Goal: Task Accomplishment & Management: Manage account settings

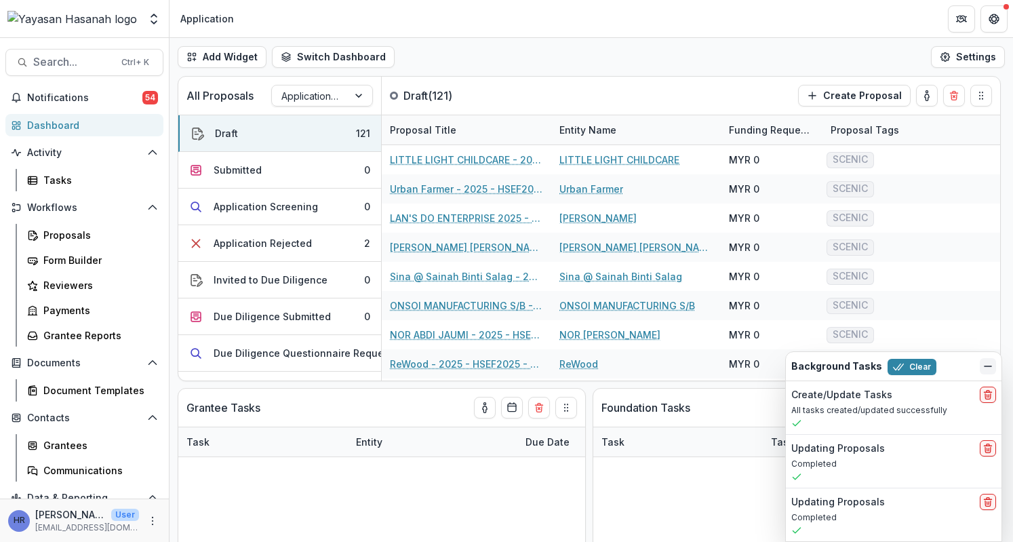
click at [994, 365] on button "Dismiss" at bounding box center [988, 366] width 16 height 16
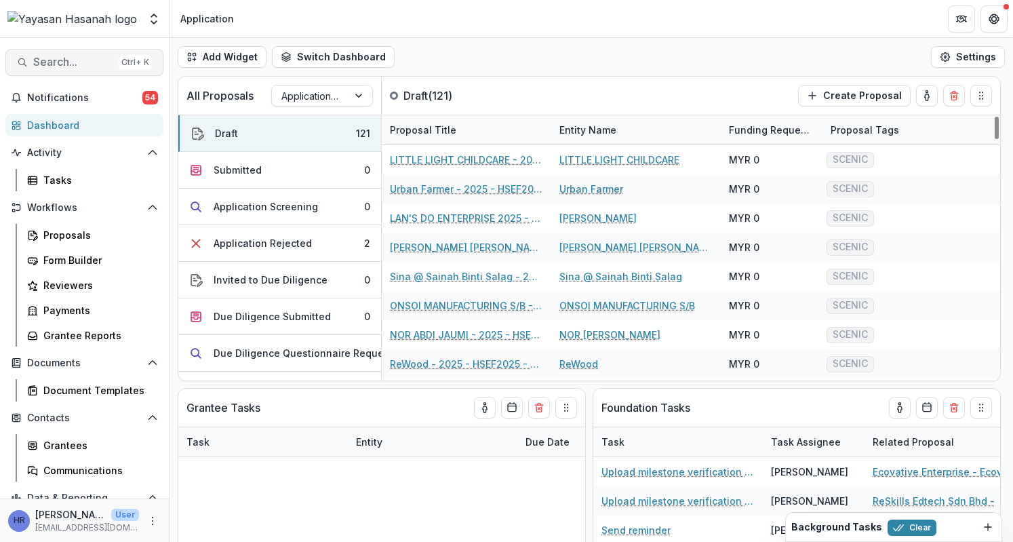
click at [37, 60] on span "Search..." at bounding box center [73, 62] width 80 height 13
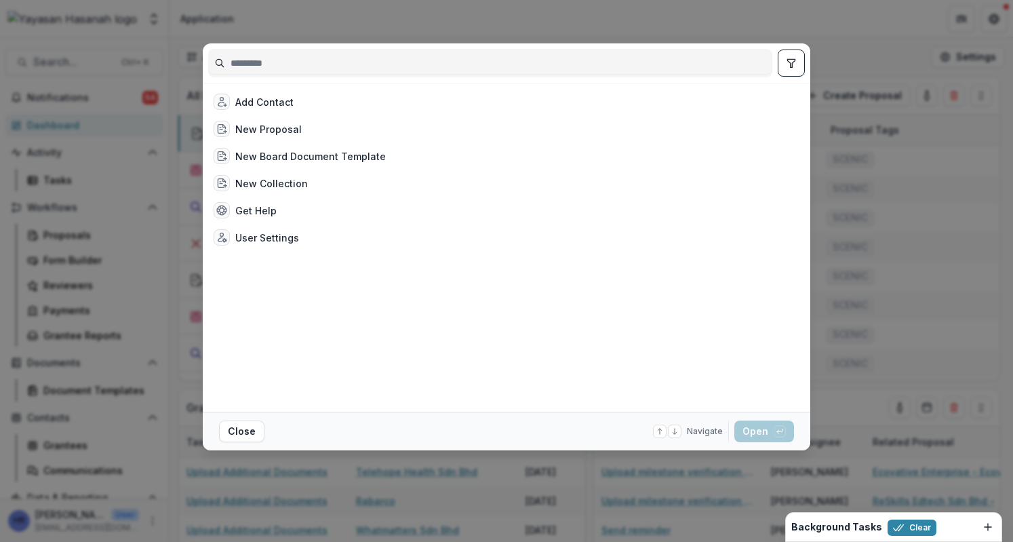
click at [938, 186] on div "Add Contact New Proposal New Board Document Template New Collection Get Help Us…" at bounding box center [506, 271] width 1013 height 542
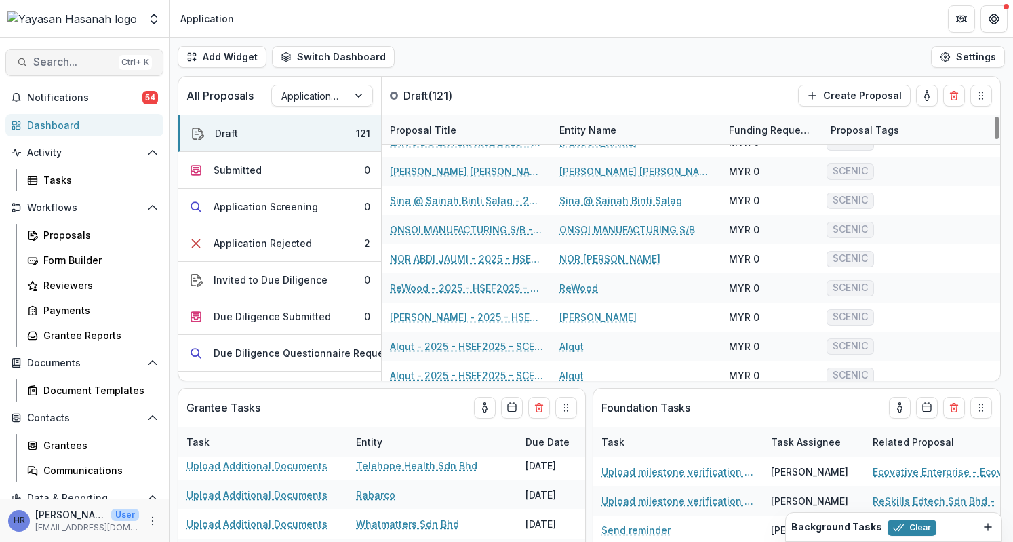
click at [76, 68] on span "Search..." at bounding box center [73, 62] width 80 height 13
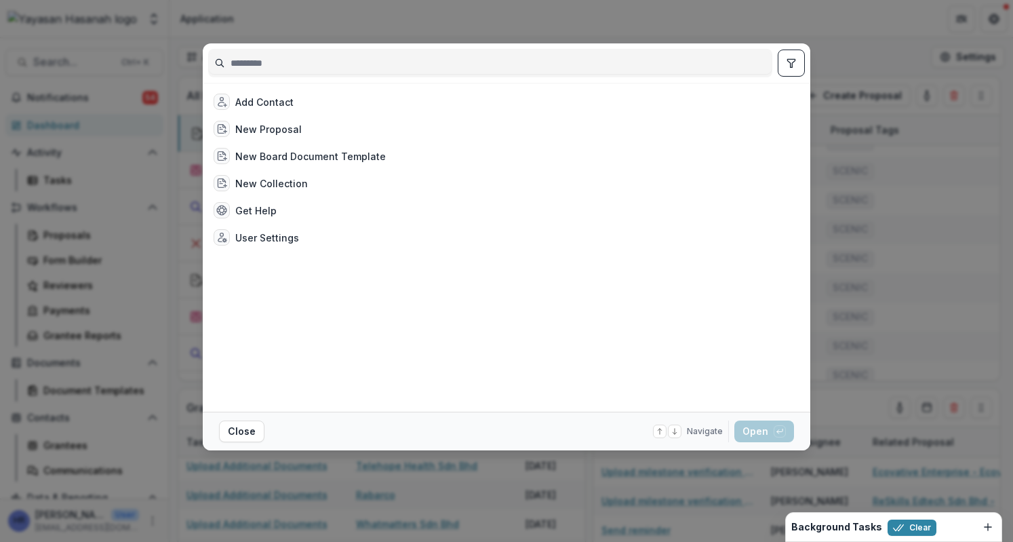
click at [854, 68] on div "Add Contact New Proposal New Board Document Template New Collection Get Help Us…" at bounding box center [506, 271] width 1013 height 542
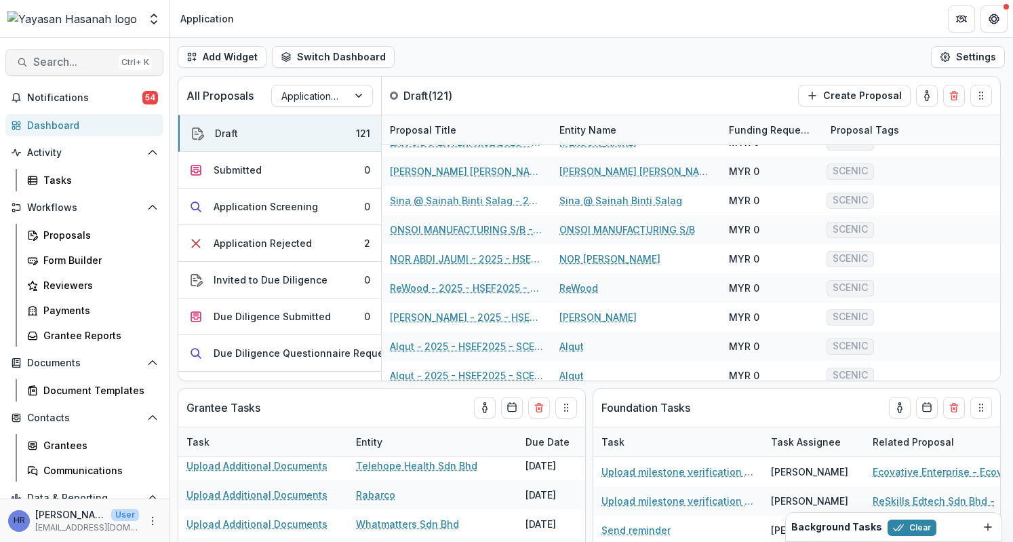
click at [81, 66] on span "Search..." at bounding box center [73, 62] width 80 height 13
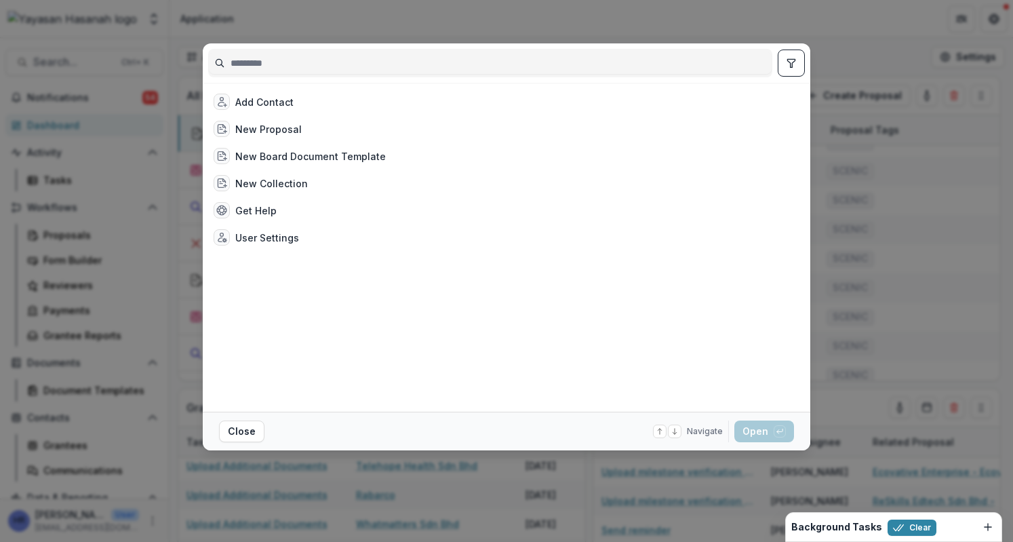
click at [913, 169] on div "Add Contact New Proposal New Board Document Template New Collection Get Help Us…" at bounding box center [506, 271] width 1013 height 542
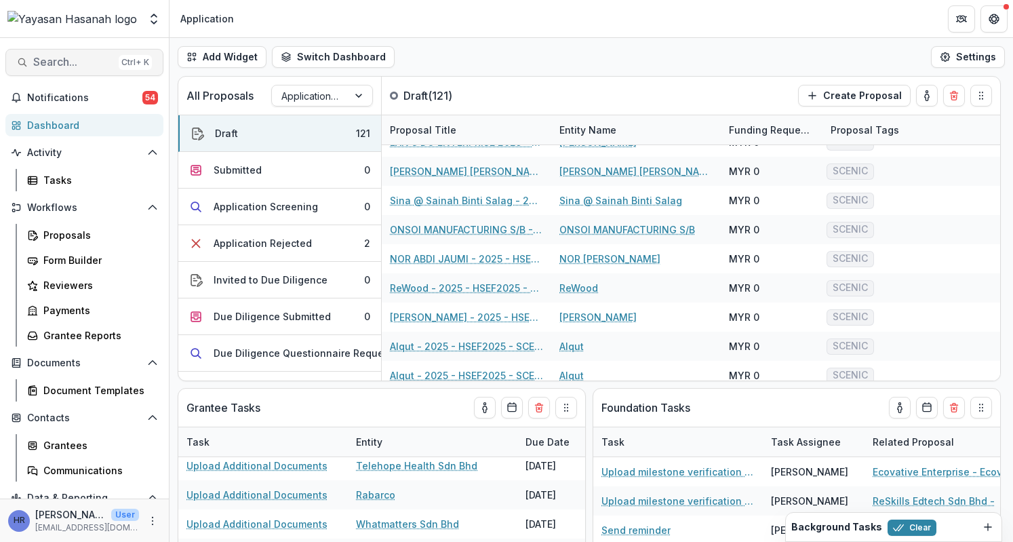
click at [95, 56] on span "Search..." at bounding box center [73, 62] width 80 height 13
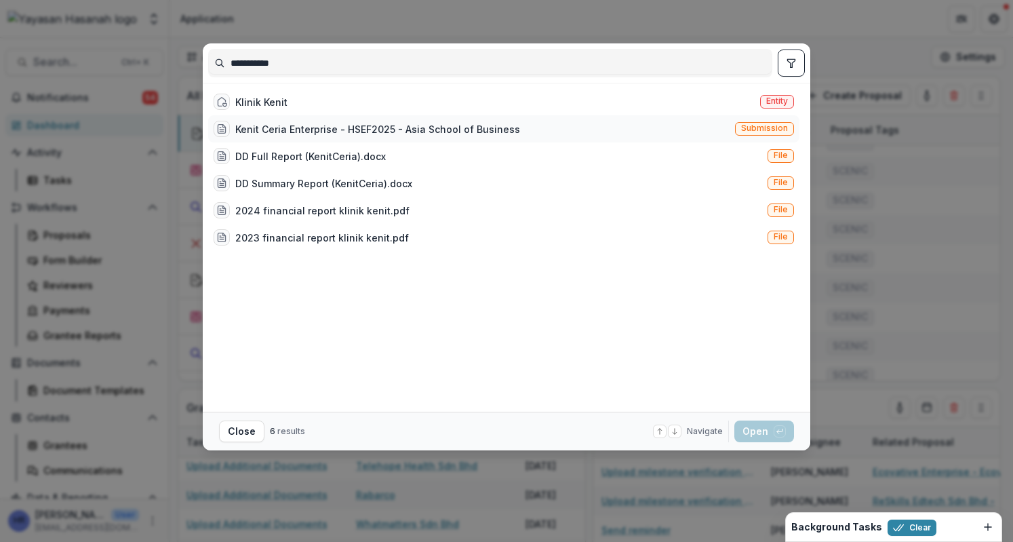
type input "**********"
click at [472, 121] on div "Kenit Ceria Enterprise - HSEF2025 - Asia School of Business" at bounding box center [367, 129] width 306 height 16
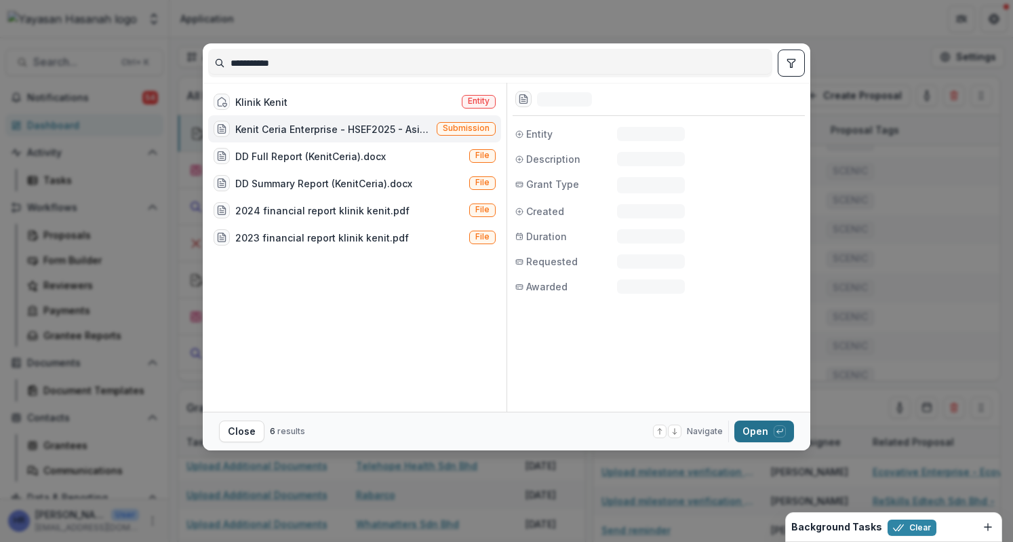
click at [743, 431] on button "Open with enter key" at bounding box center [764, 431] width 60 height 22
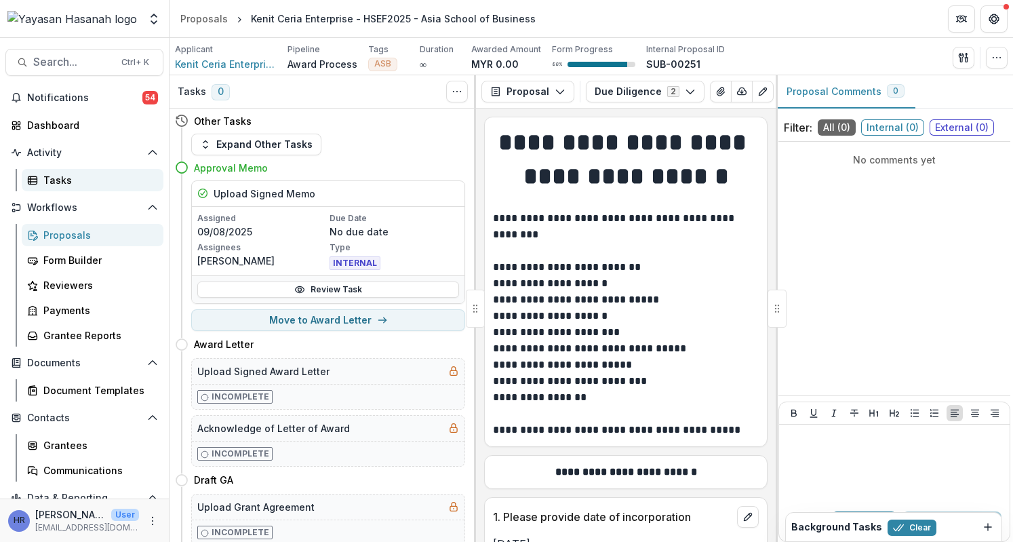
click at [84, 186] on div "Tasks" at bounding box center [97, 180] width 109 height 14
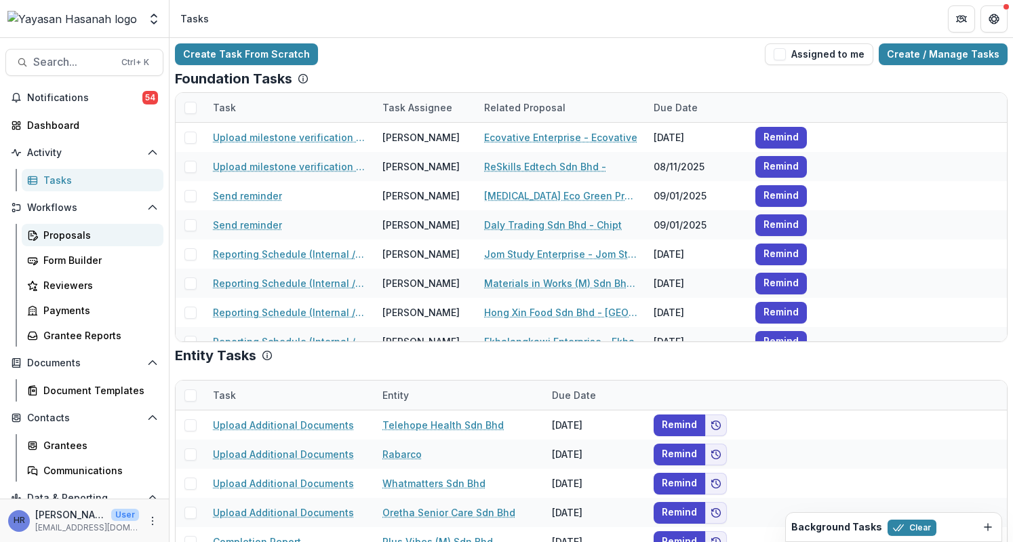
click at [112, 235] on div "Proposals" at bounding box center [97, 235] width 109 height 14
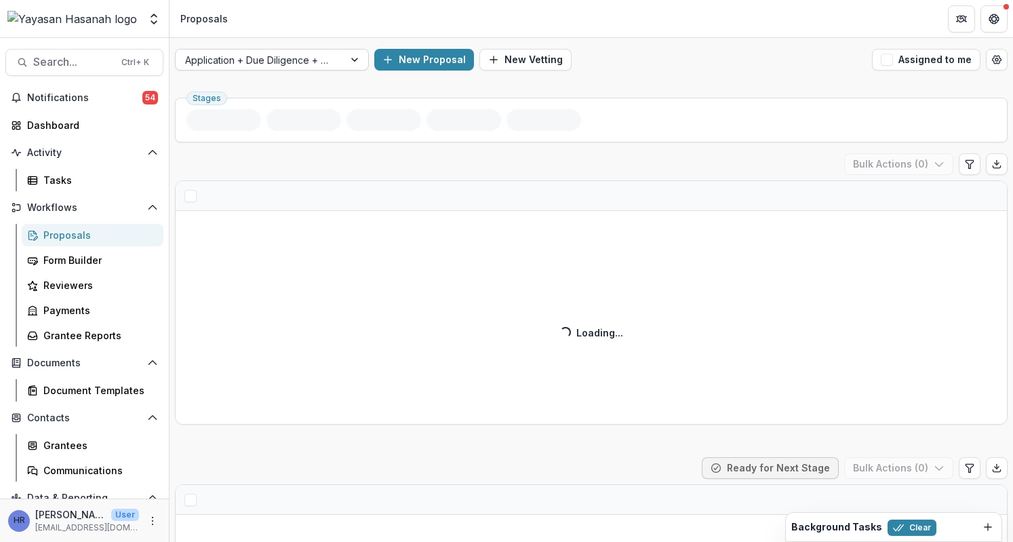
click at [273, 63] on div at bounding box center [259, 60] width 149 height 17
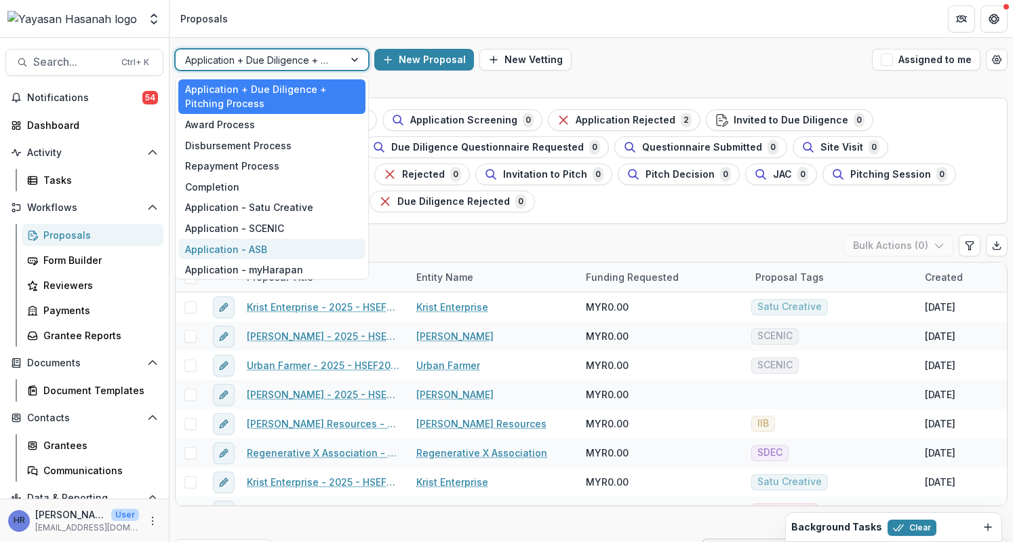
click at [258, 254] on div "Application - ASB" at bounding box center [271, 249] width 187 height 21
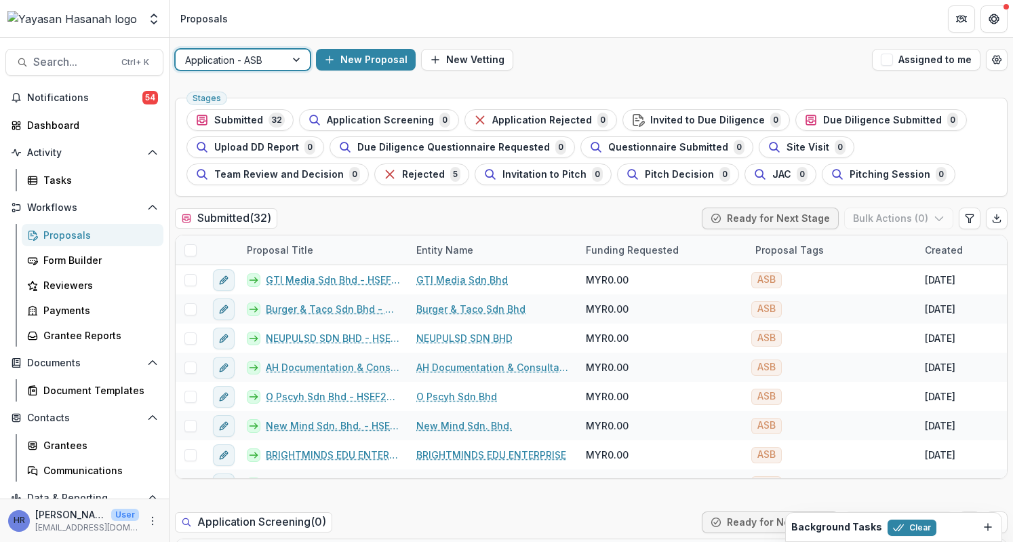
click at [245, 67] on div at bounding box center [230, 60] width 91 height 17
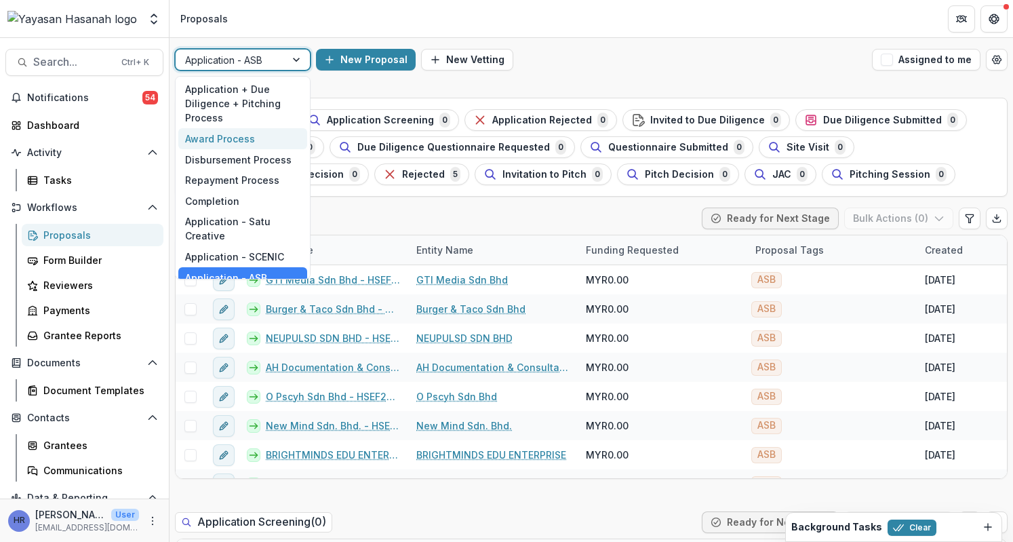
click at [247, 144] on div "Award Process" at bounding box center [242, 138] width 129 height 21
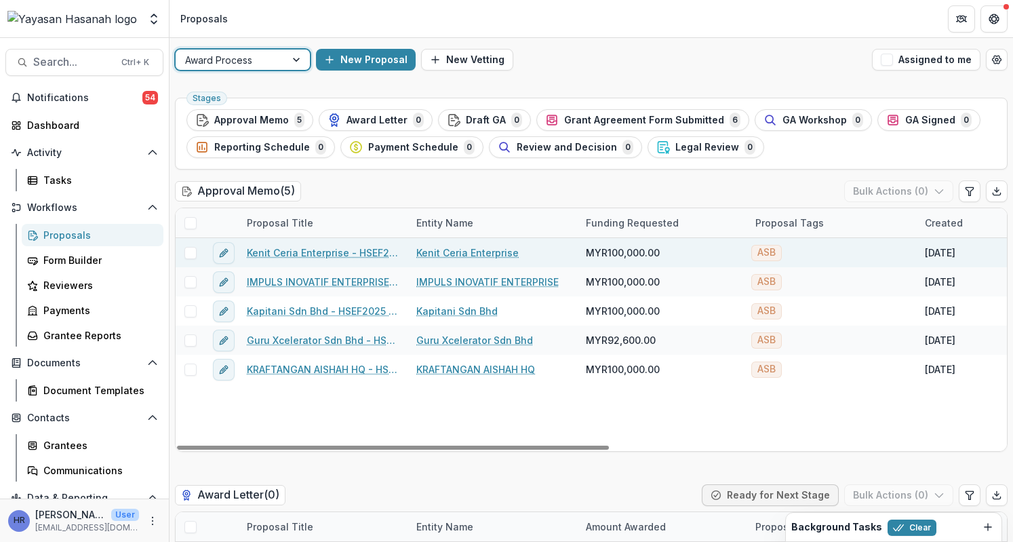
click at [285, 253] on link "Kenit Ceria Enterprise - HSEF2025 - Asia School of Business" at bounding box center [323, 252] width 153 height 14
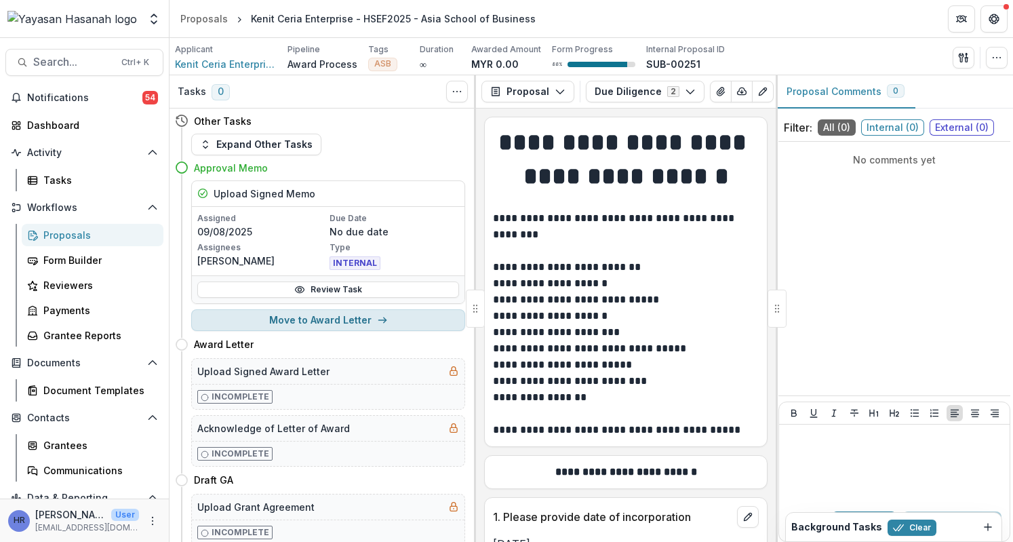
click at [317, 323] on button "Move to Award Letter" at bounding box center [328, 320] width 274 height 22
select select "**********"
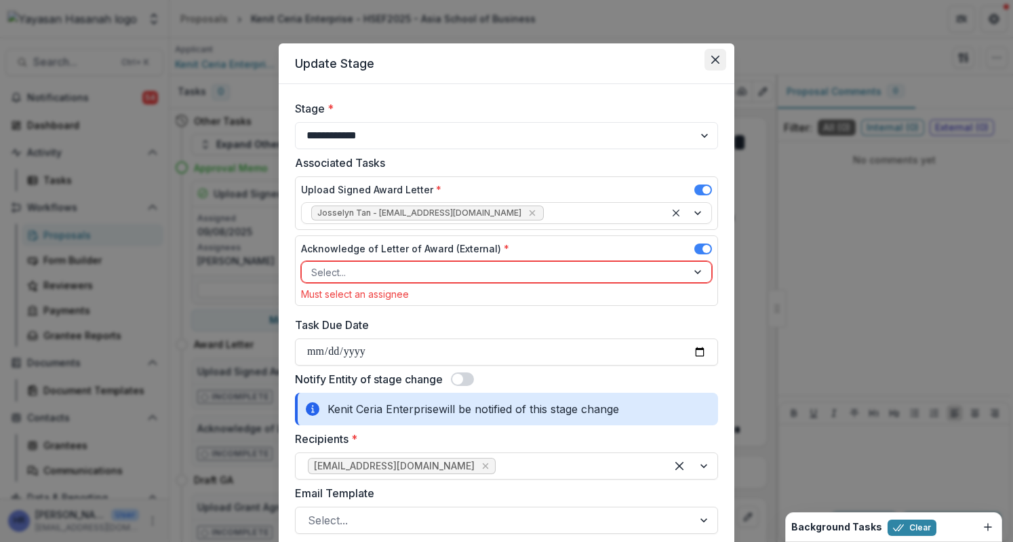
click at [709, 62] on button "Close" at bounding box center [716, 60] width 22 height 22
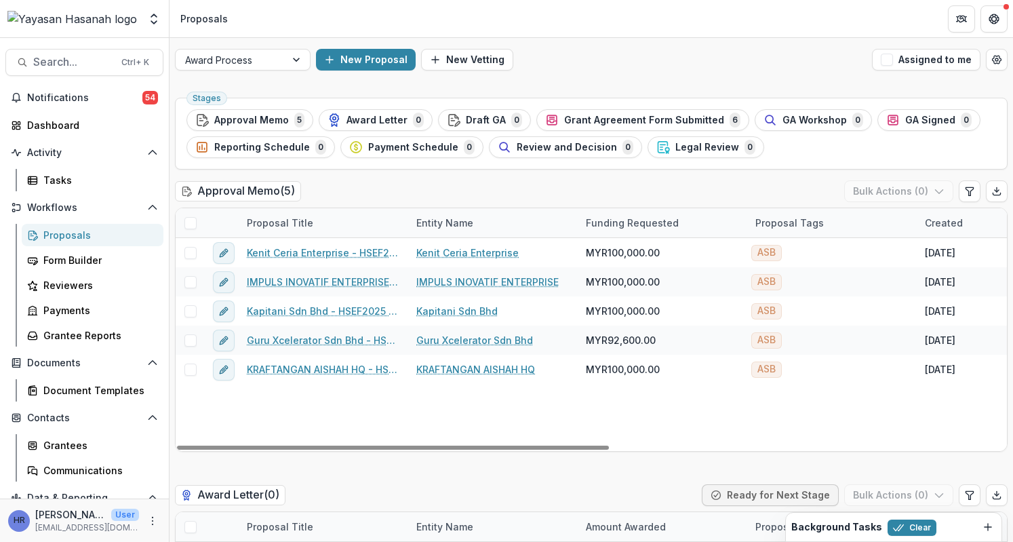
click at [189, 219] on span at bounding box center [190, 223] width 12 height 12
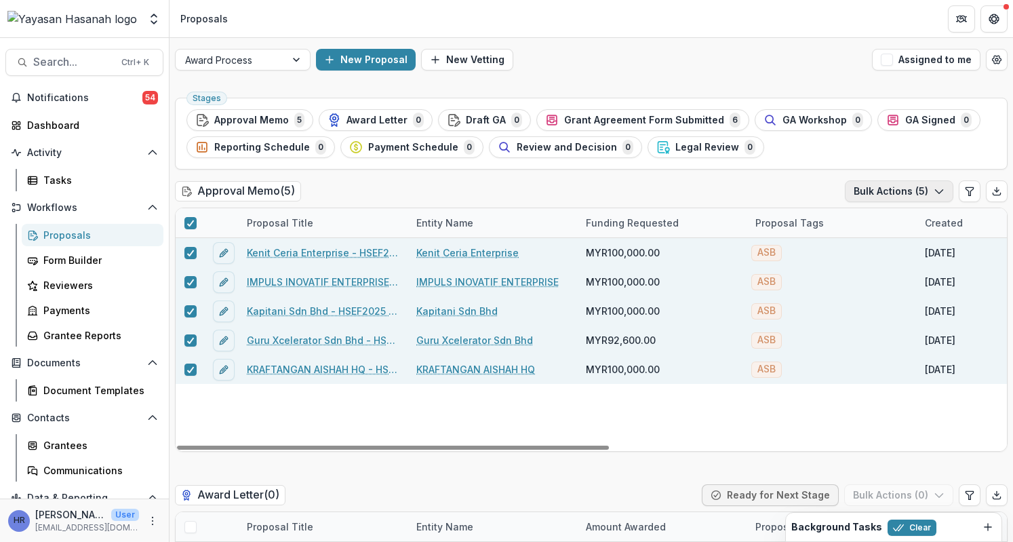
click at [934, 187] on icon "button" at bounding box center [939, 191] width 11 height 11
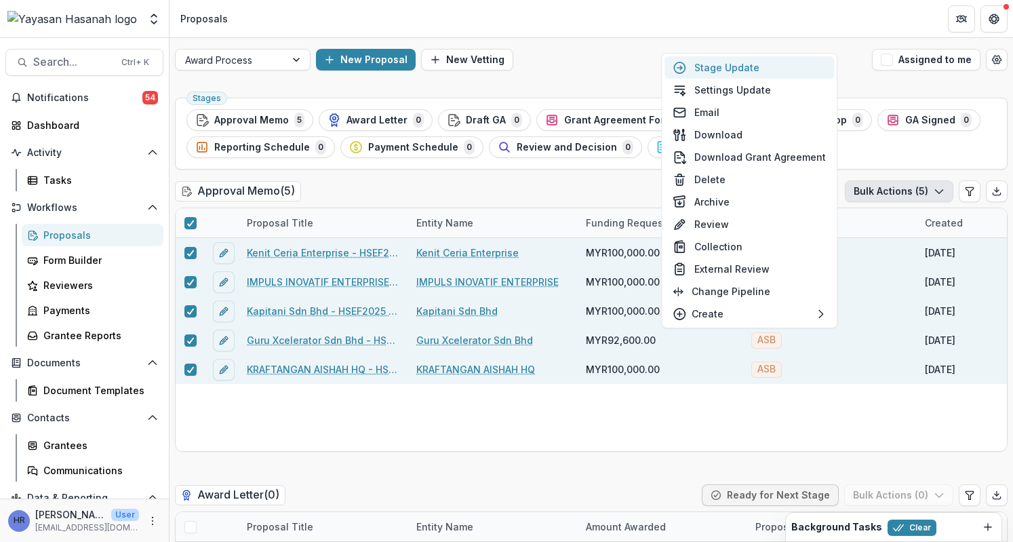
click at [732, 61] on button "Stage Update" at bounding box center [750, 67] width 170 height 22
select select "**********"
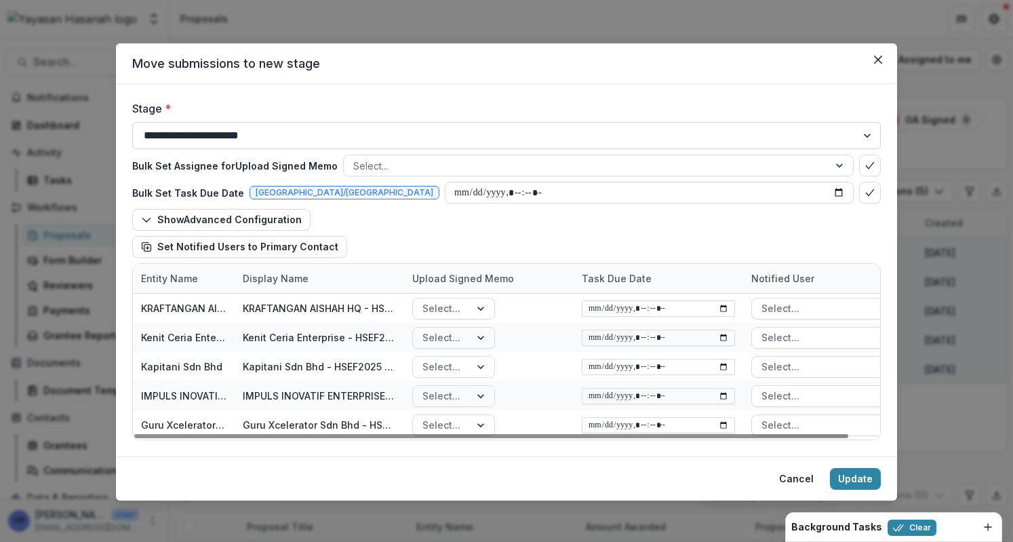
click at [385, 133] on select "**********" at bounding box center [506, 135] width 749 height 27
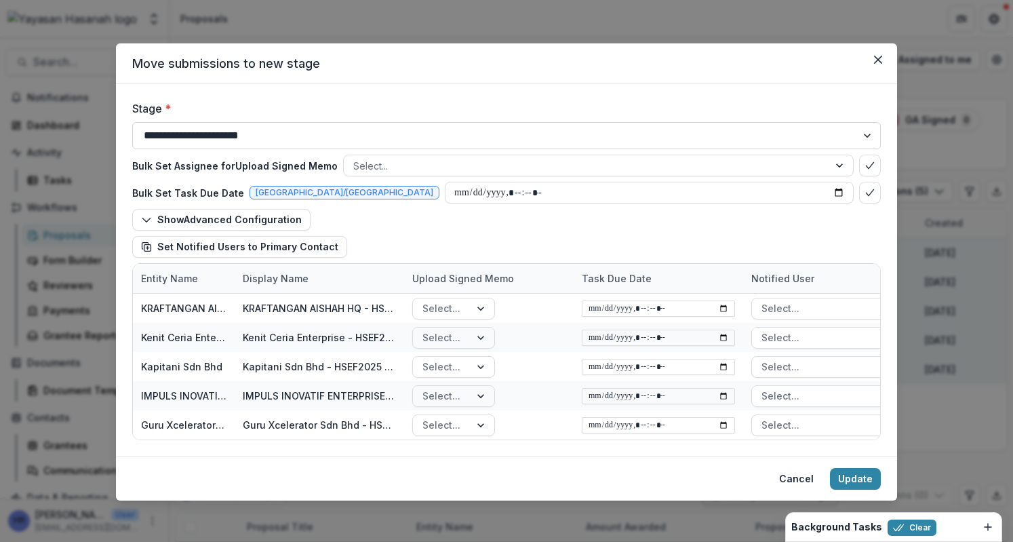
select select "**********"
click at [132, 122] on select "**********" at bounding box center [506, 135] width 749 height 27
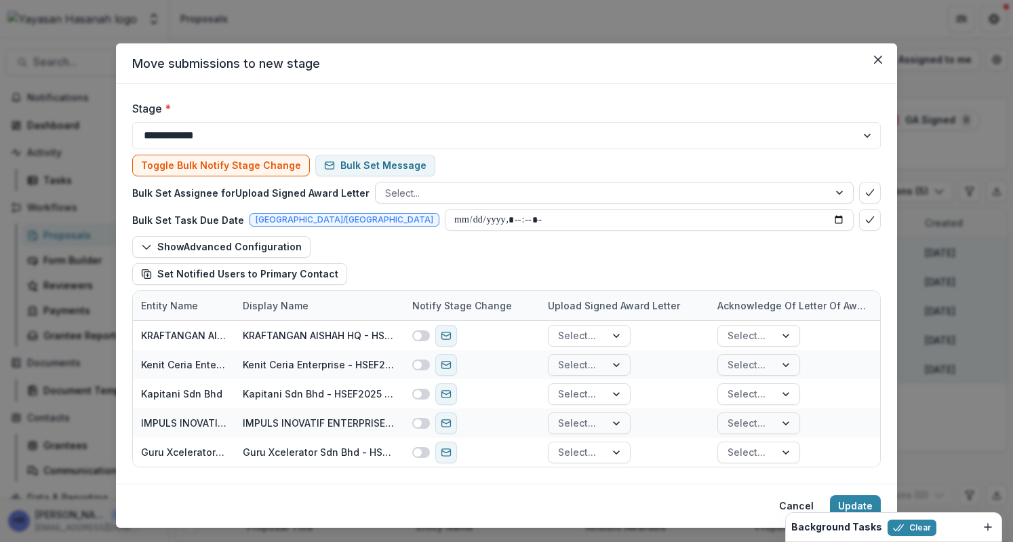
click at [399, 196] on div at bounding box center [602, 192] width 434 height 17
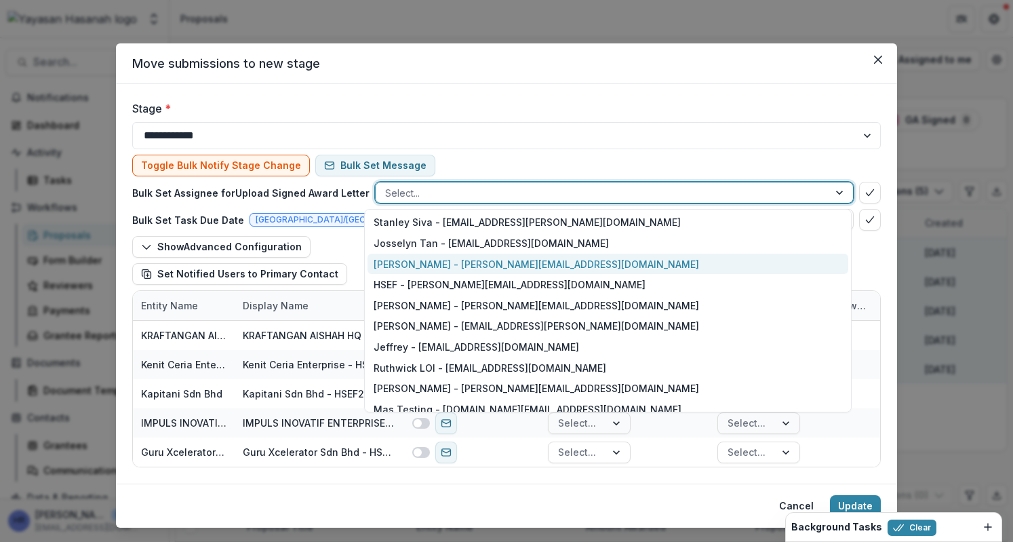
drag, startPoint x: 405, startPoint y: 252, endPoint x: 407, endPoint y: 265, distance: 13.0
click at [407, 265] on div "Stanley Siva - [EMAIL_ADDRESS][PERSON_NAME][DOMAIN_NAME] Josselyn Tan - [EMAIL_…" at bounding box center [608, 310] width 488 height 203
click at [407, 265] on div "[PERSON_NAME] - [PERSON_NAME][EMAIL_ADDRESS][DOMAIN_NAME]" at bounding box center [608, 264] width 481 height 21
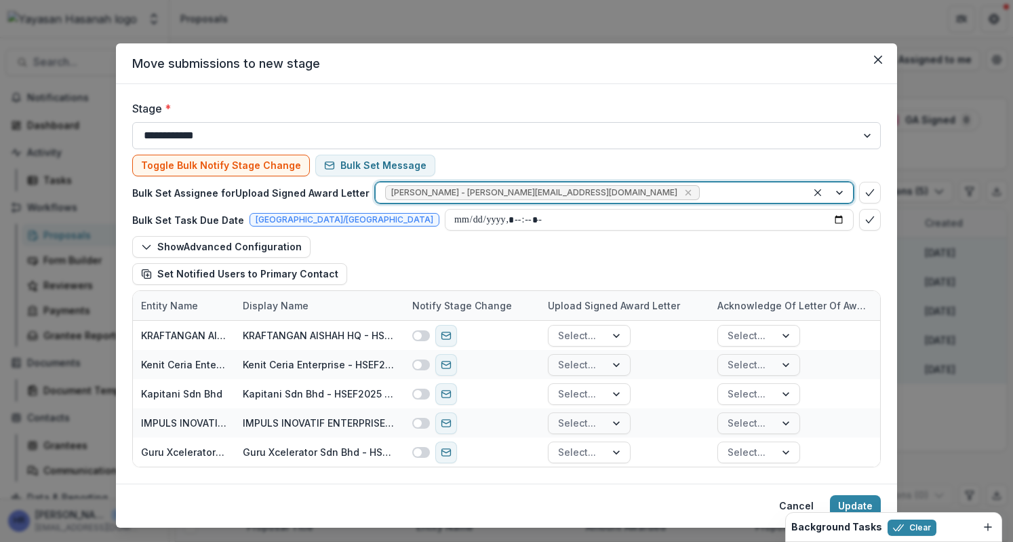
click at [523, 144] on select "**********" at bounding box center [506, 135] width 749 height 27
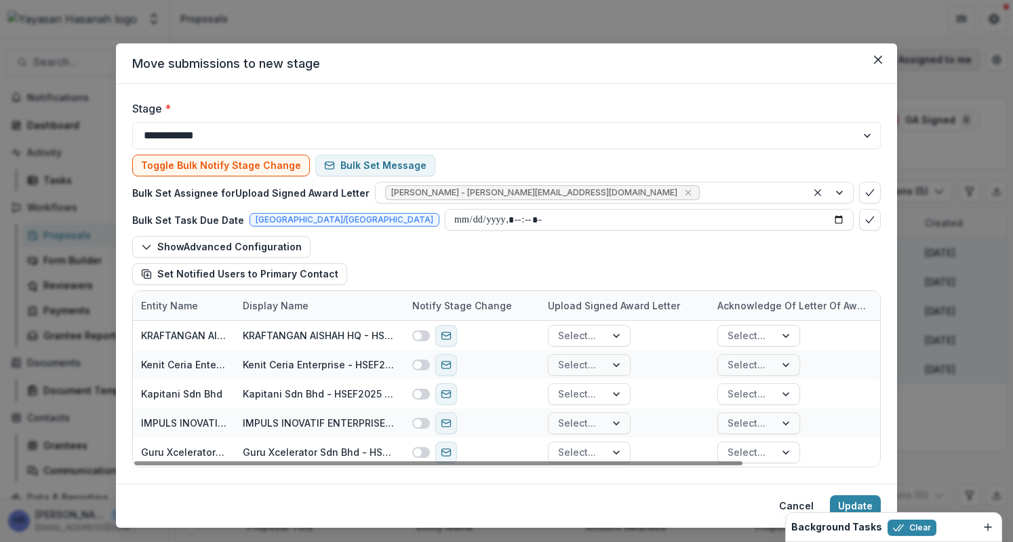
click at [875, 57] on icon "Close" at bounding box center [878, 60] width 8 height 8
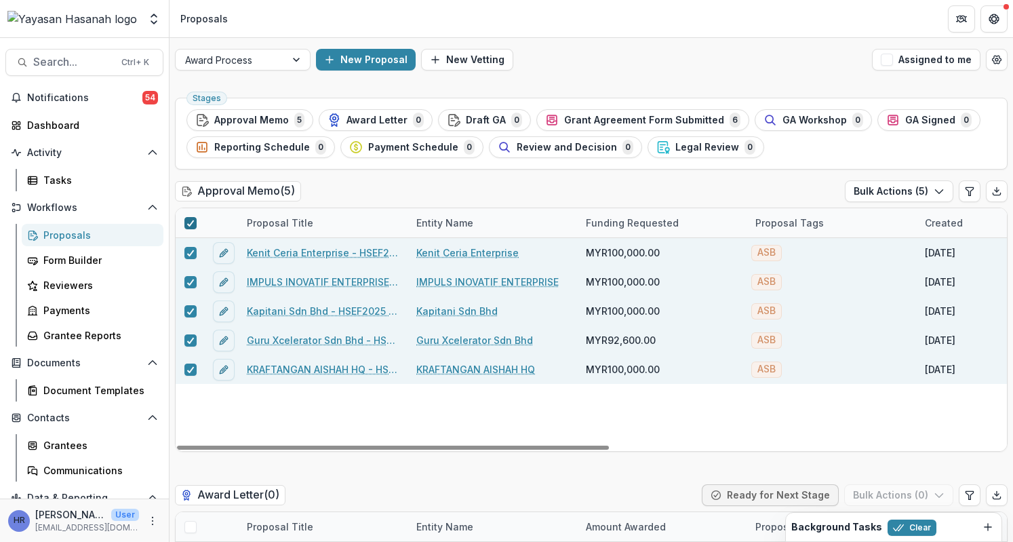
click at [191, 222] on polyline at bounding box center [190, 222] width 6 height 5
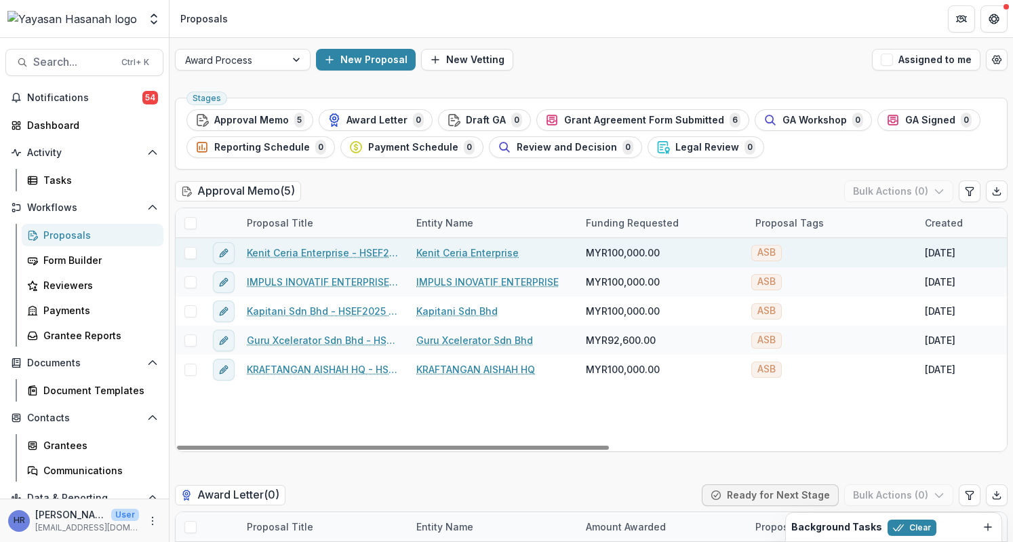
click at [292, 254] on link "Kenit Ceria Enterprise - HSEF2025 - Asia School of Business" at bounding box center [323, 252] width 153 height 14
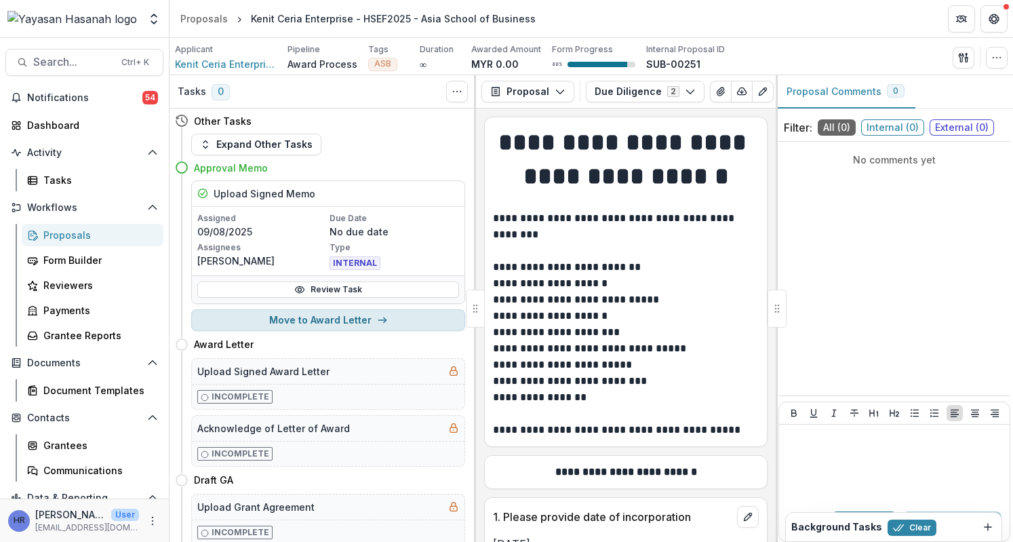
click at [315, 321] on button "Move to Award Letter" at bounding box center [328, 320] width 274 height 22
select select "**********"
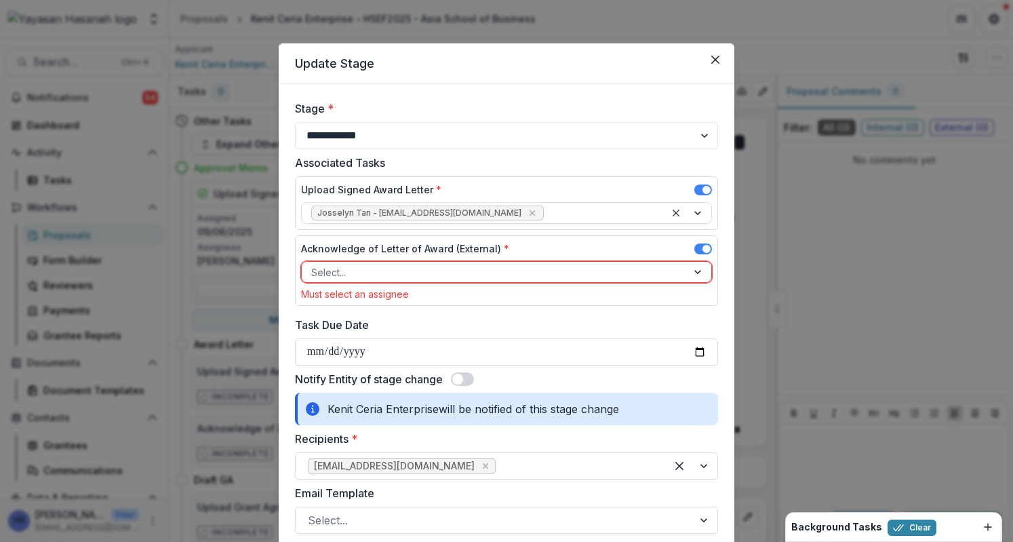
click at [496, 275] on div at bounding box center [494, 272] width 366 height 17
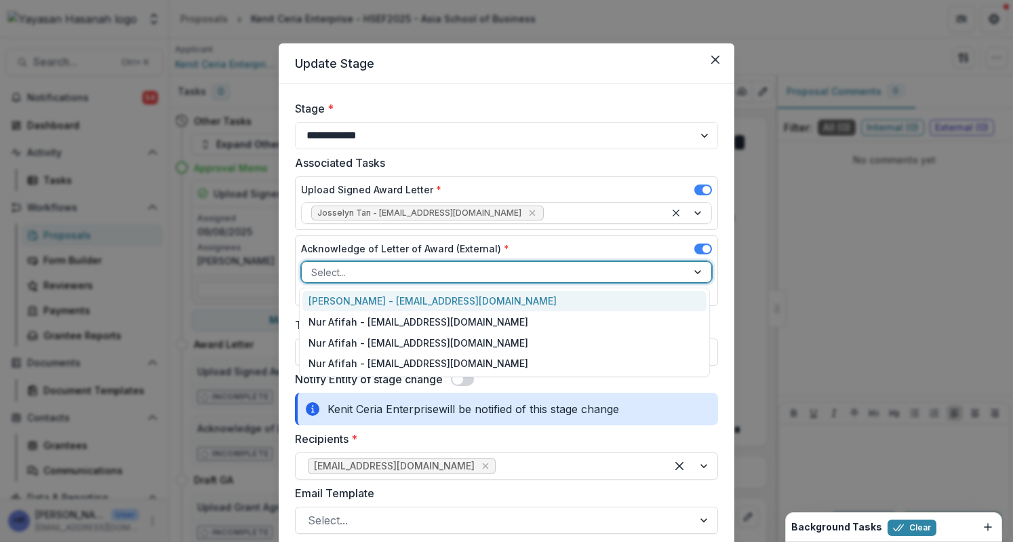
click at [511, 297] on div "[PERSON_NAME] - [EMAIL_ADDRESS][DOMAIN_NAME]" at bounding box center [504, 301] width 405 height 21
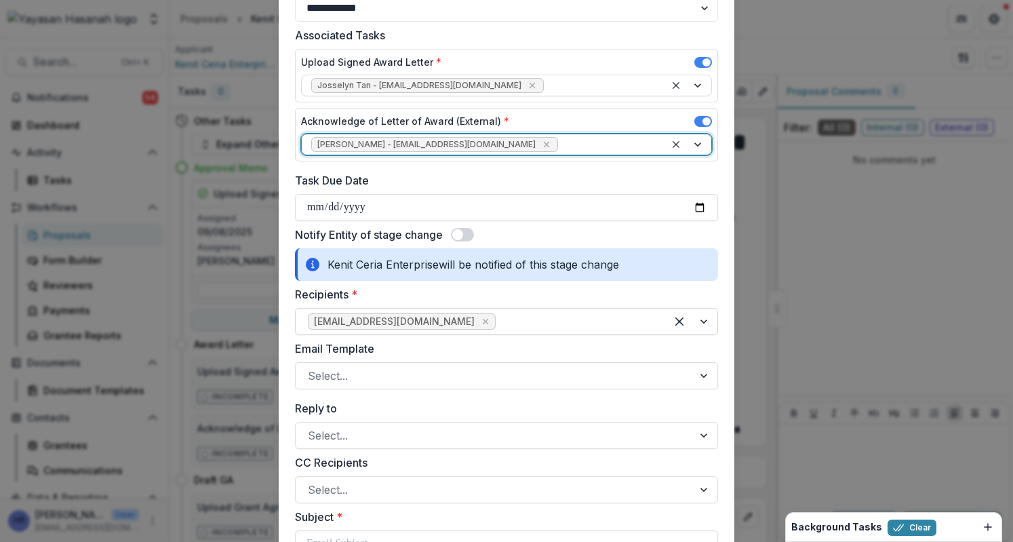
scroll to position [203, 0]
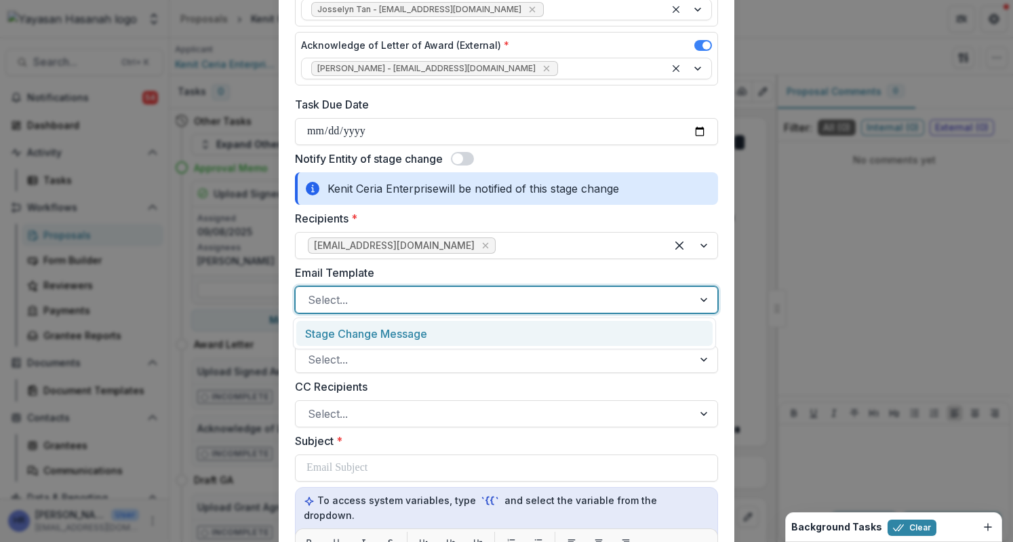
click at [524, 294] on div at bounding box center [494, 299] width 373 height 19
click at [518, 335] on div "Stage Change Message" at bounding box center [504, 333] width 416 height 25
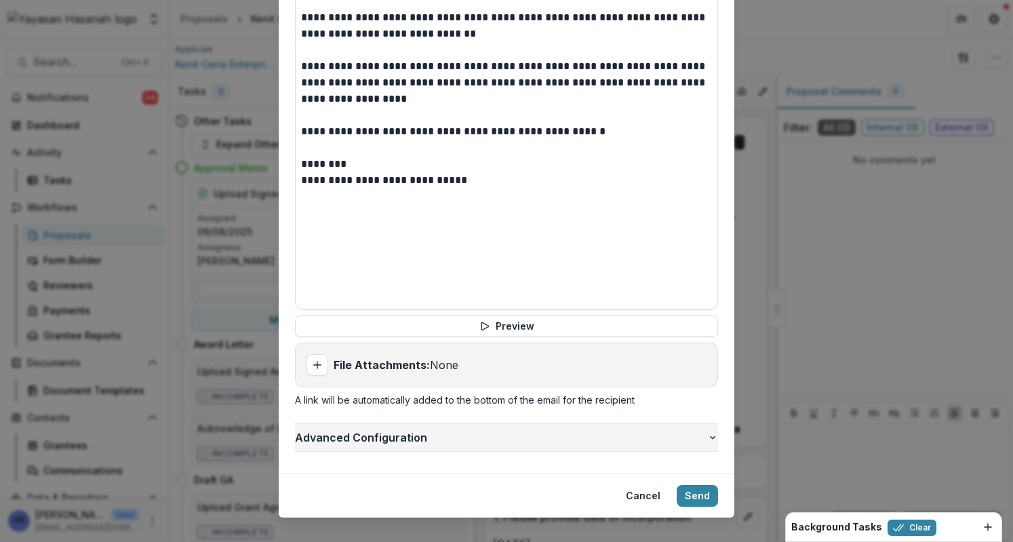
scroll to position [790, 0]
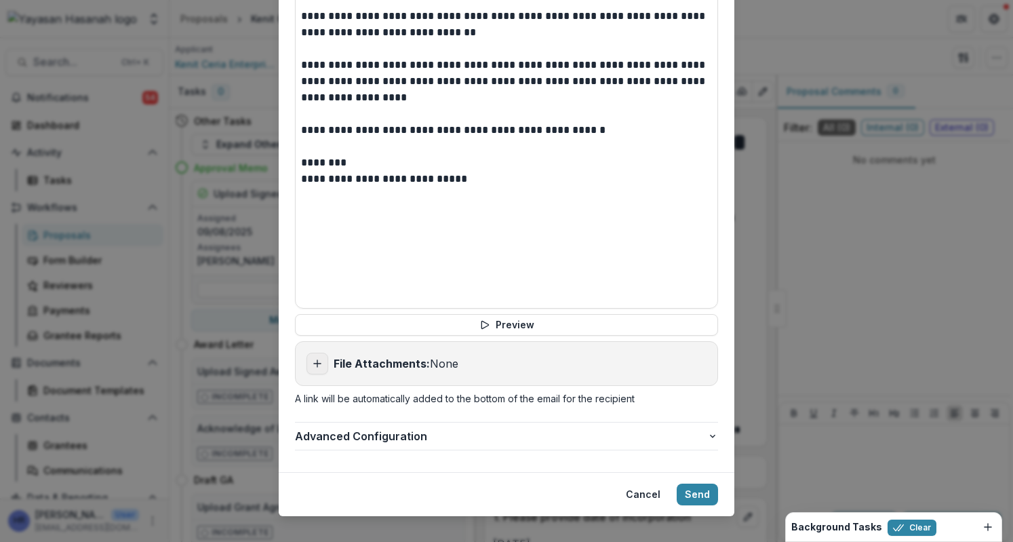
click at [317, 360] on line "Add attachment" at bounding box center [317, 363] width 0 height 7
click at [316, 358] on icon "Add attachment" at bounding box center [317, 363] width 11 height 11
type input "**********"
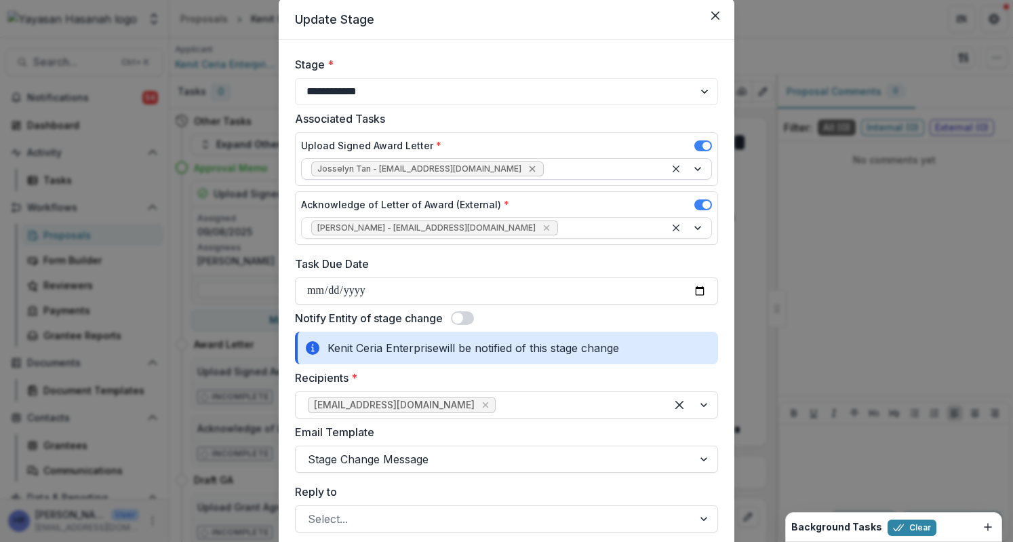
scroll to position [0, 0]
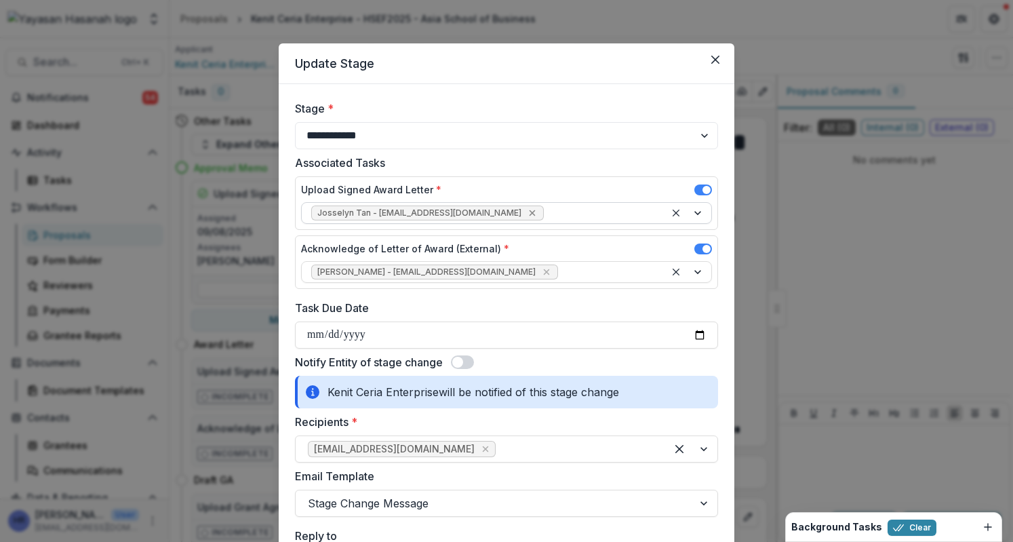
click at [529, 211] on icon "Remove Josselyn Tan - josselyn.tan@hasanah.org.my" at bounding box center [532, 213] width 6 height 6
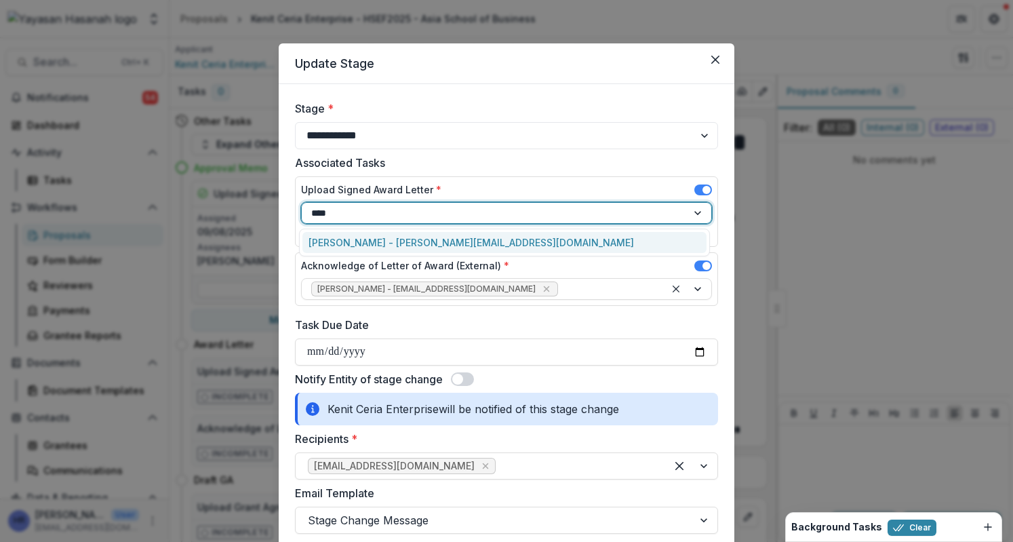
type input "*****"
click at [591, 237] on div "[PERSON_NAME] - [PERSON_NAME][EMAIL_ADDRESS][DOMAIN_NAME]" at bounding box center [504, 242] width 405 height 21
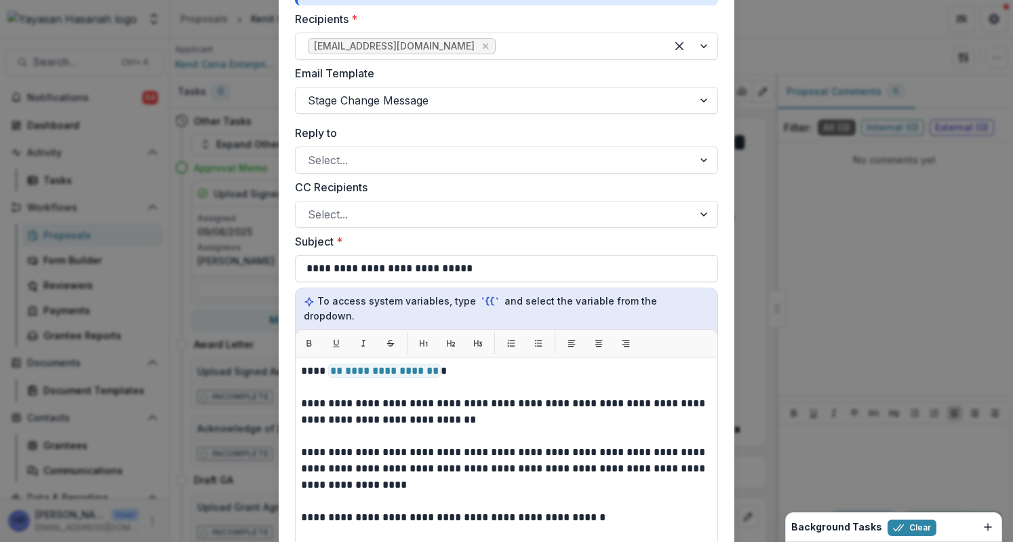
scroll to position [407, 0]
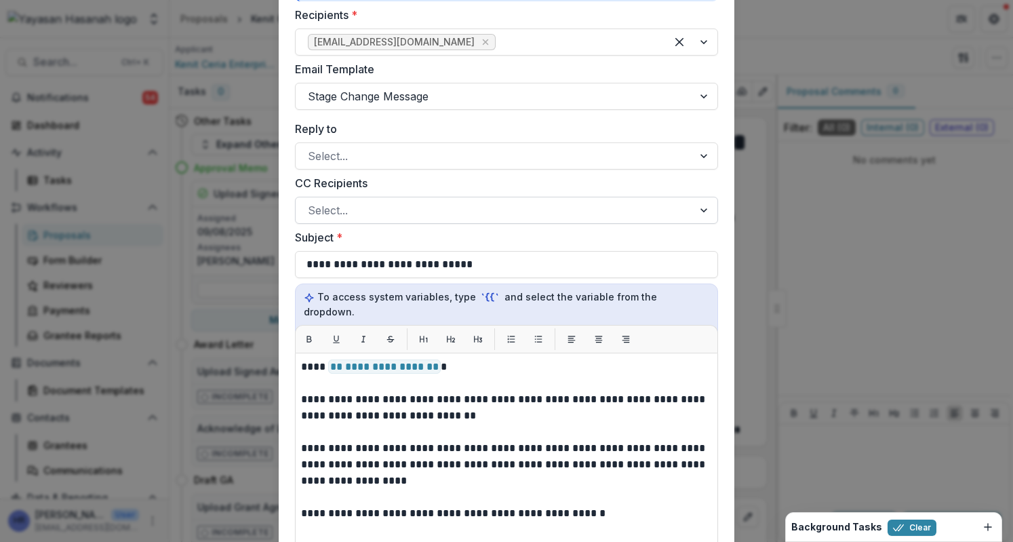
click at [456, 210] on div at bounding box center [494, 210] width 373 height 19
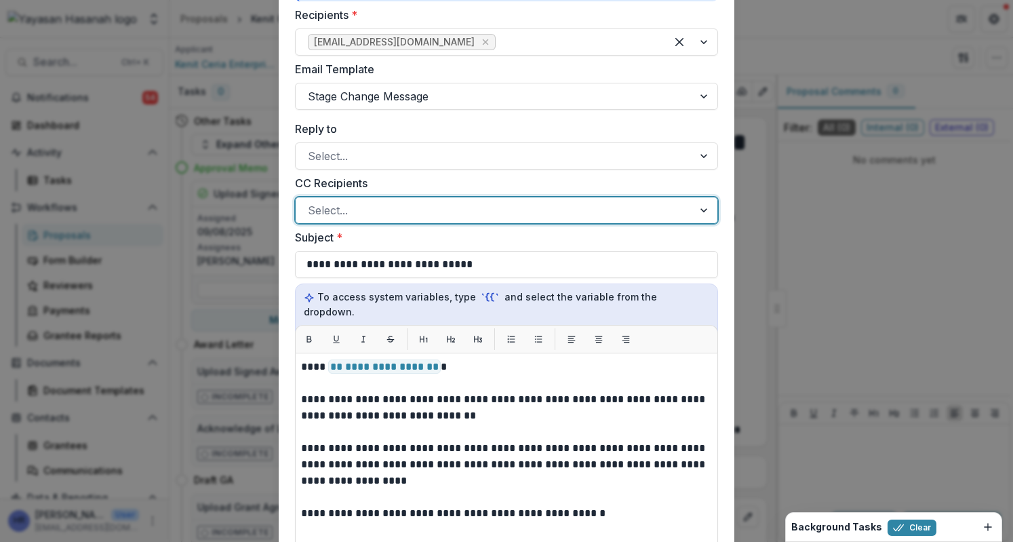
click at [456, 210] on div at bounding box center [494, 210] width 373 height 19
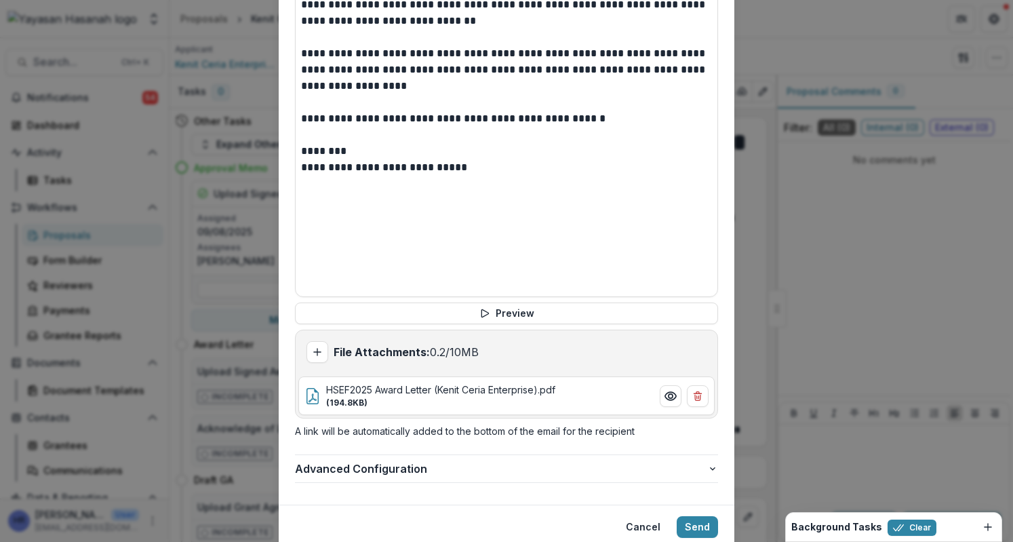
scroll to position [833, 0]
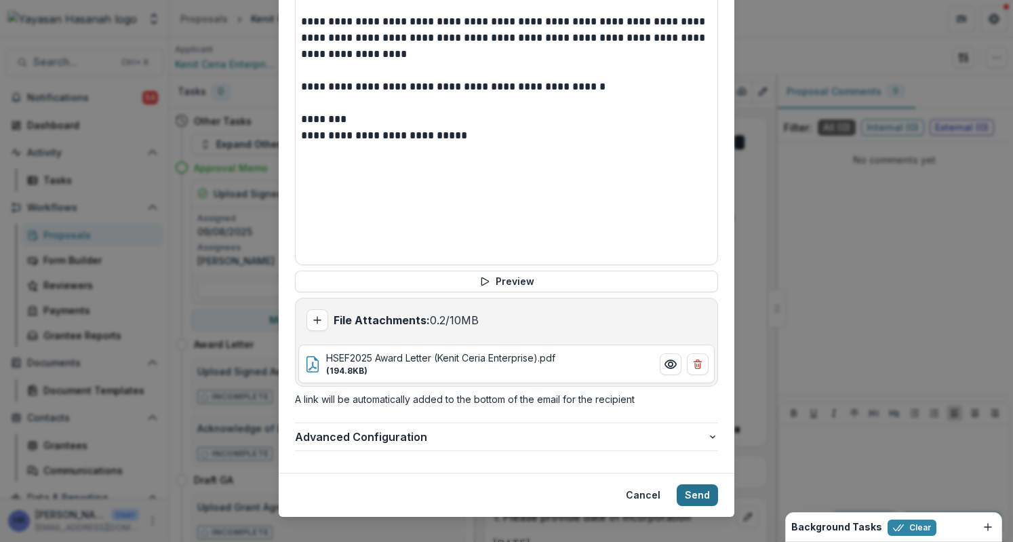
click at [705, 486] on button "Send" at bounding box center [697, 495] width 41 height 22
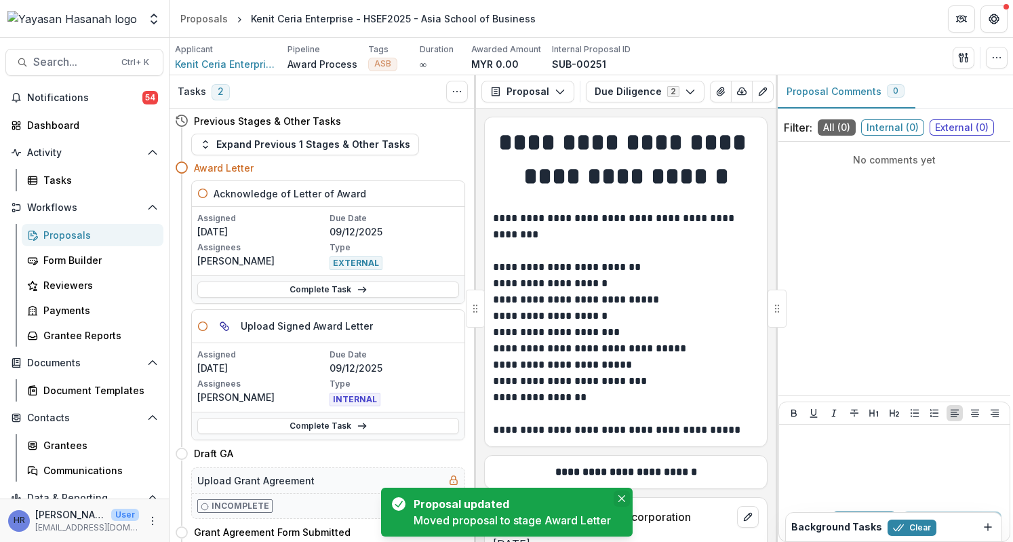
click at [623, 496] on icon "Close" at bounding box center [621, 498] width 7 height 7
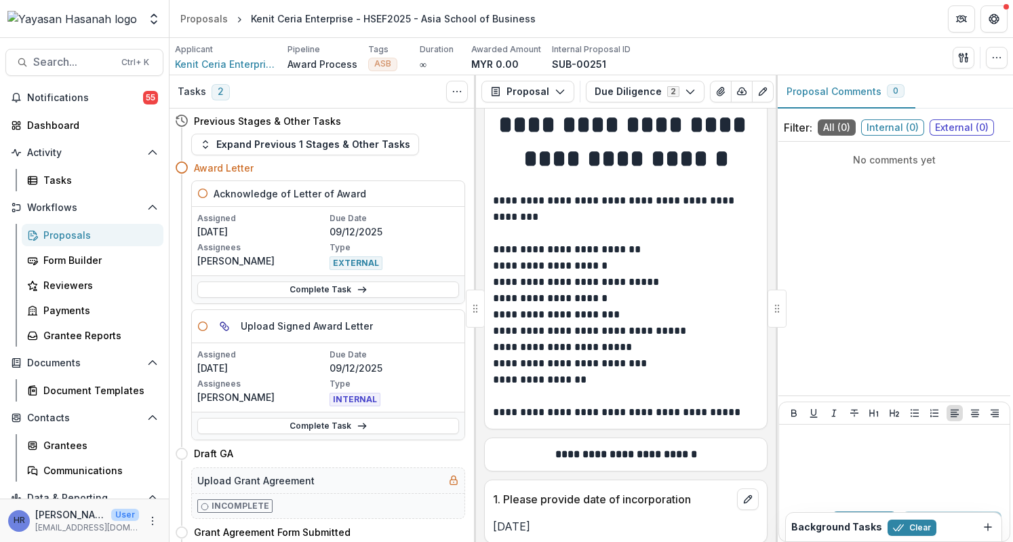
scroll to position [0, 0]
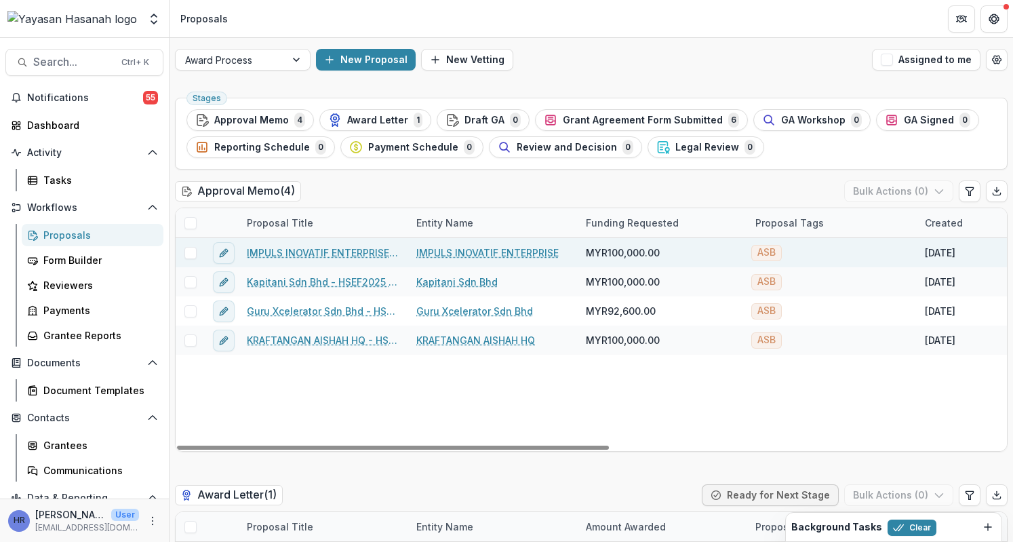
click at [332, 247] on link "IMPULS INOVATIF ENTERPRISE - HSEF2025 - Asia School of Business" at bounding box center [323, 252] width 153 height 14
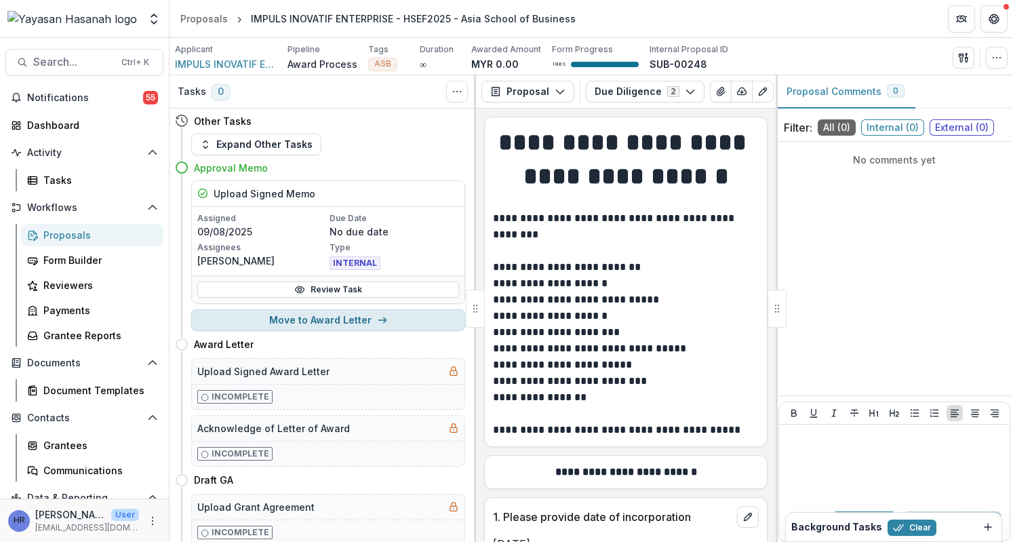
click at [350, 325] on button "Move to Award Letter" at bounding box center [328, 320] width 274 height 22
select select "**********"
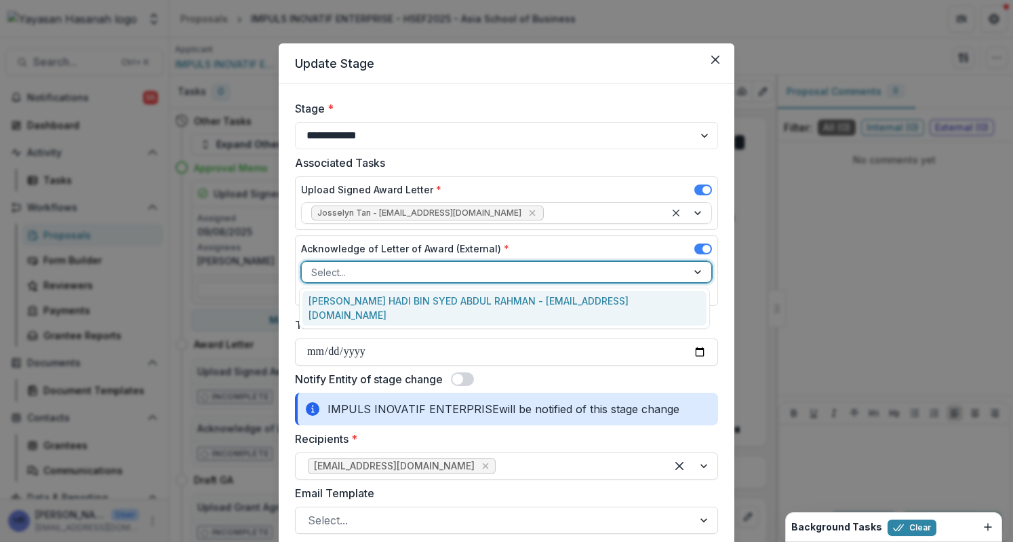
click at [545, 269] on div at bounding box center [494, 272] width 366 height 17
click at [545, 301] on div "[PERSON_NAME] HADI BIN SYED ABDUL RAHMAN - [EMAIL_ADDRESS][DOMAIN_NAME]" at bounding box center [504, 308] width 405 height 35
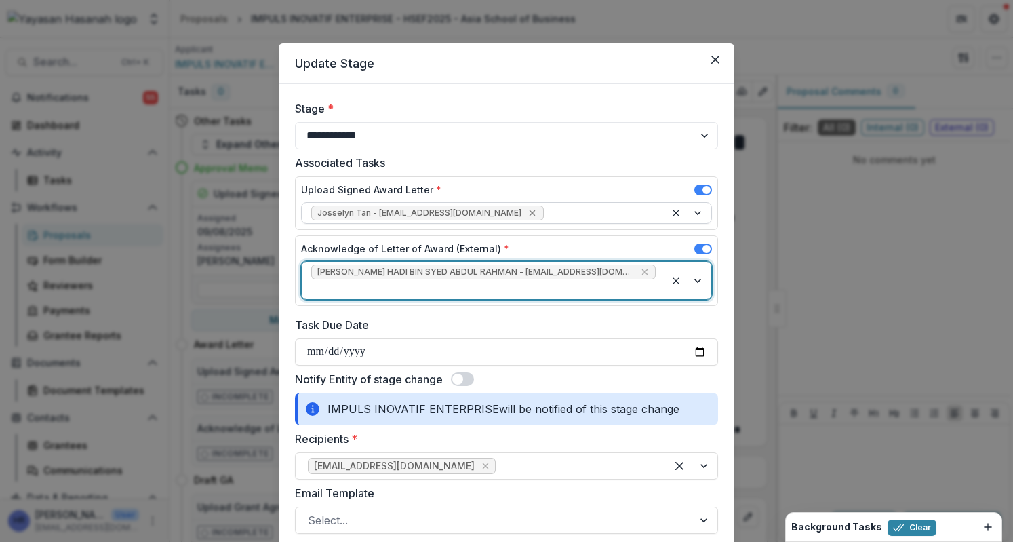
click at [527, 210] on icon "Remove Josselyn Tan - josselyn.tan@hasanah.org.my" at bounding box center [532, 212] width 11 height 11
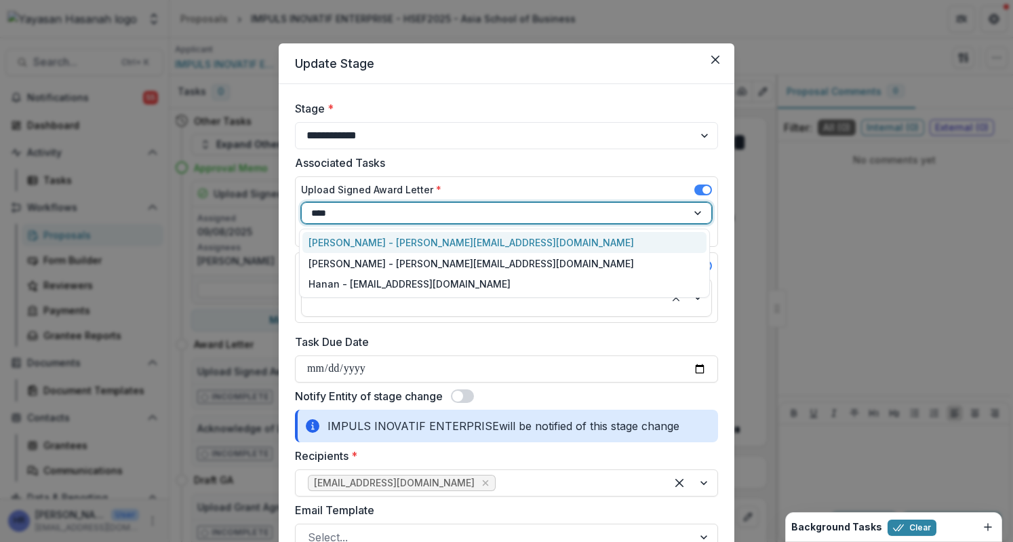
type input "*****"
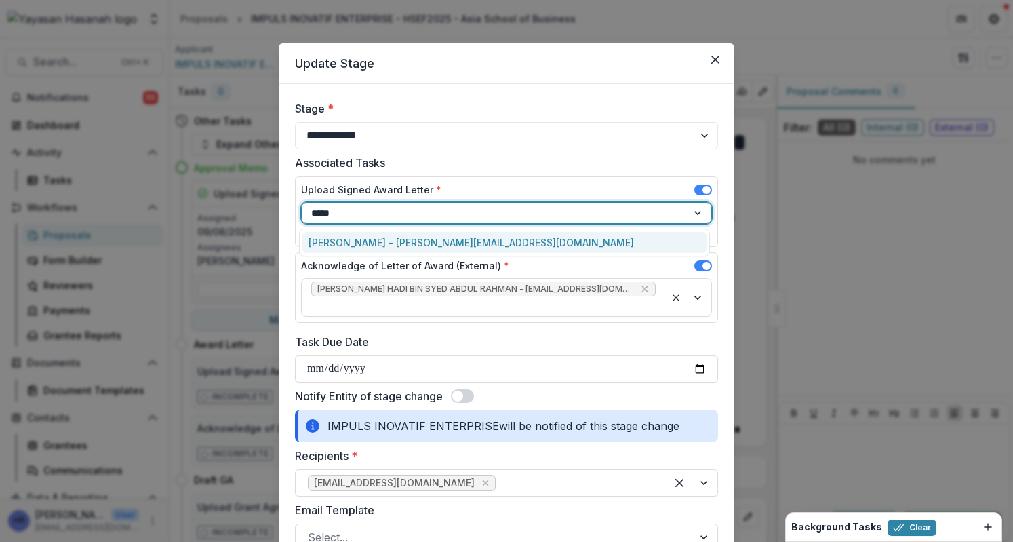
click at [500, 245] on div "[PERSON_NAME] - [PERSON_NAME][EMAIL_ADDRESS][DOMAIN_NAME]" at bounding box center [504, 242] width 405 height 21
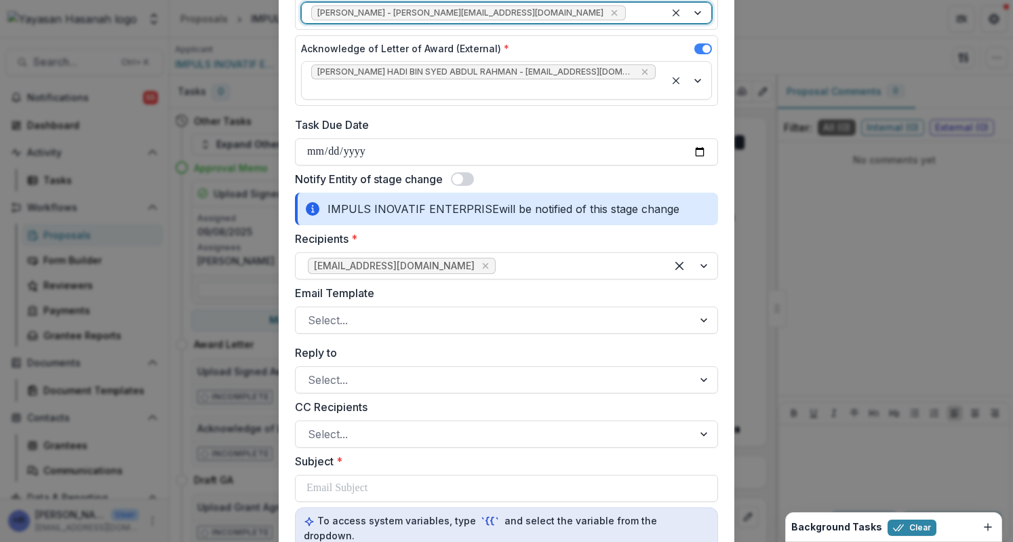
scroll to position [203, 0]
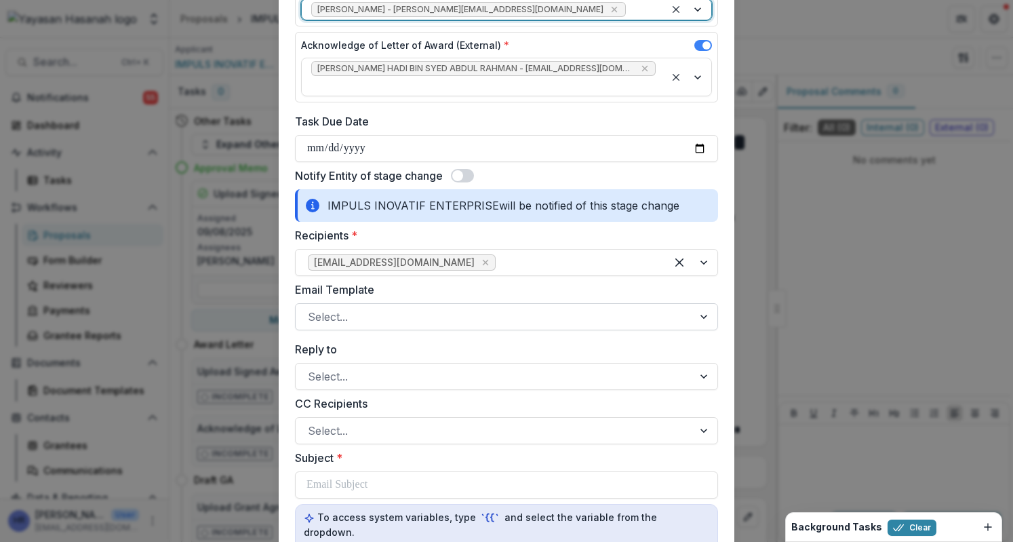
click at [580, 307] on div at bounding box center [494, 316] width 373 height 19
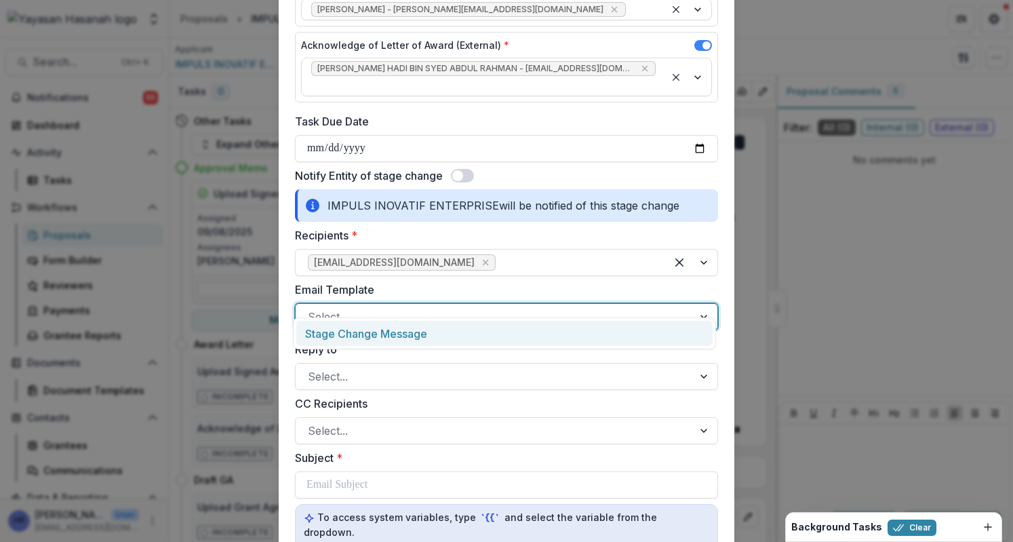
click at [566, 330] on div "Stage Change Message" at bounding box center [504, 333] width 416 height 25
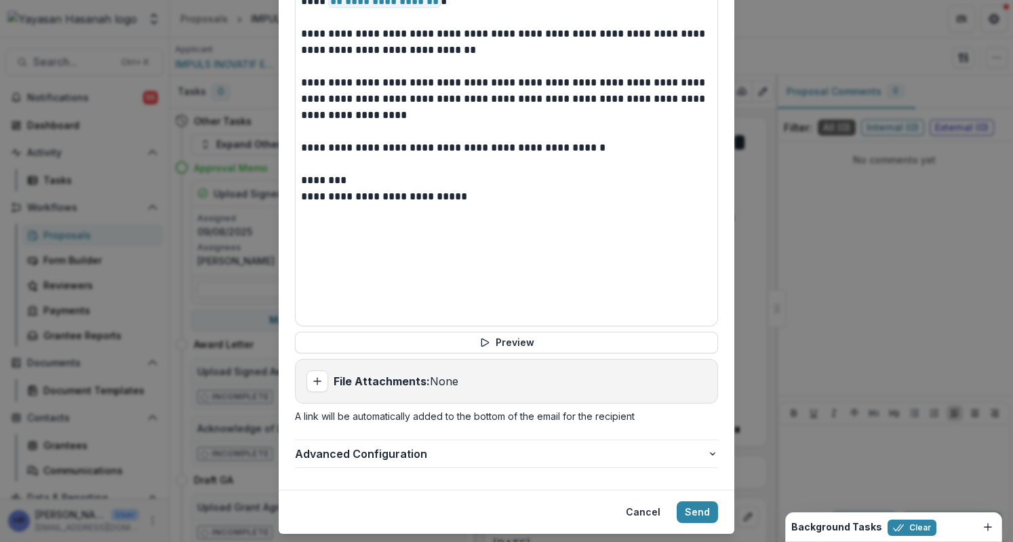
scroll to position [790, 0]
click at [312, 375] on icon "Add attachment" at bounding box center [317, 380] width 11 height 11
type input "**********"
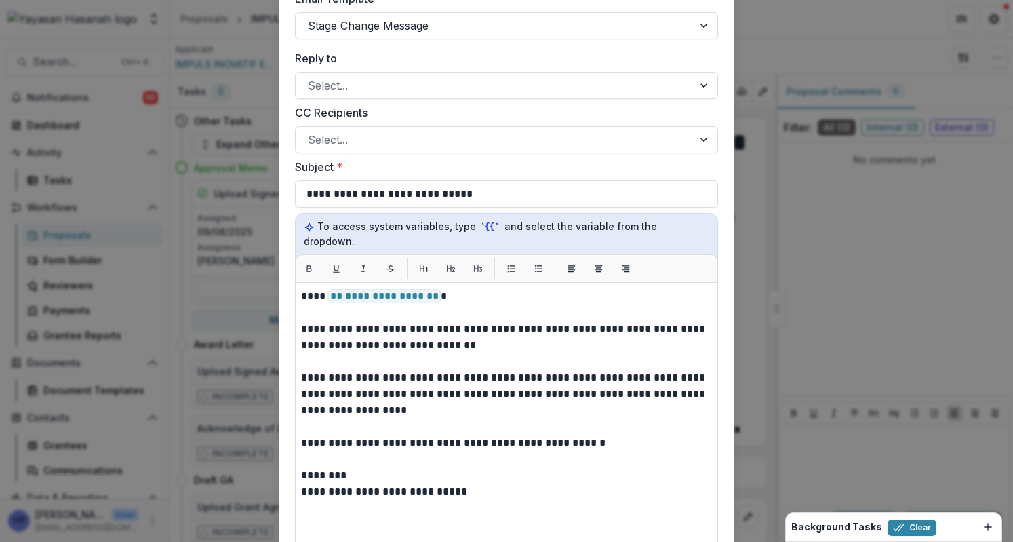
scroll to position [833, 0]
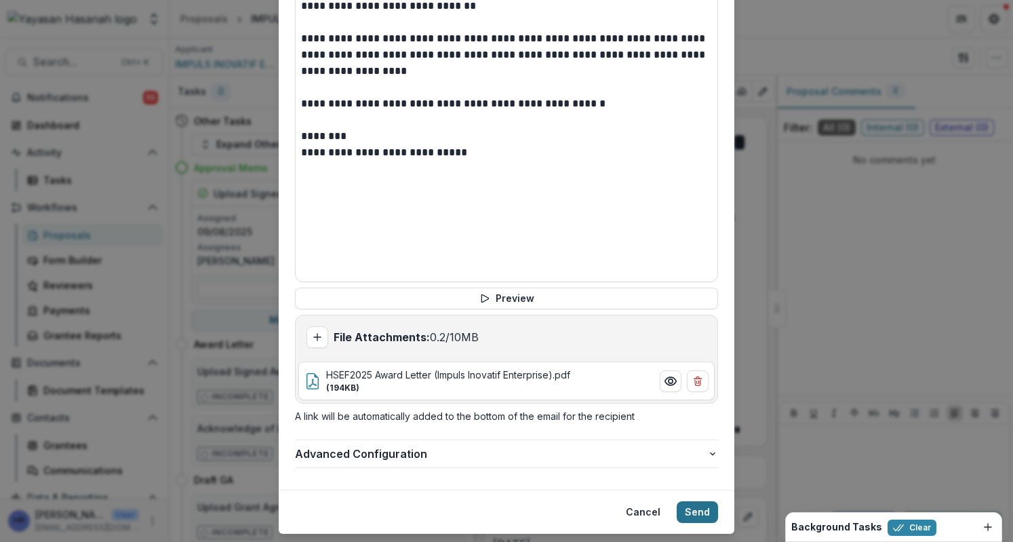
click at [688, 501] on button "Send" at bounding box center [697, 512] width 41 height 22
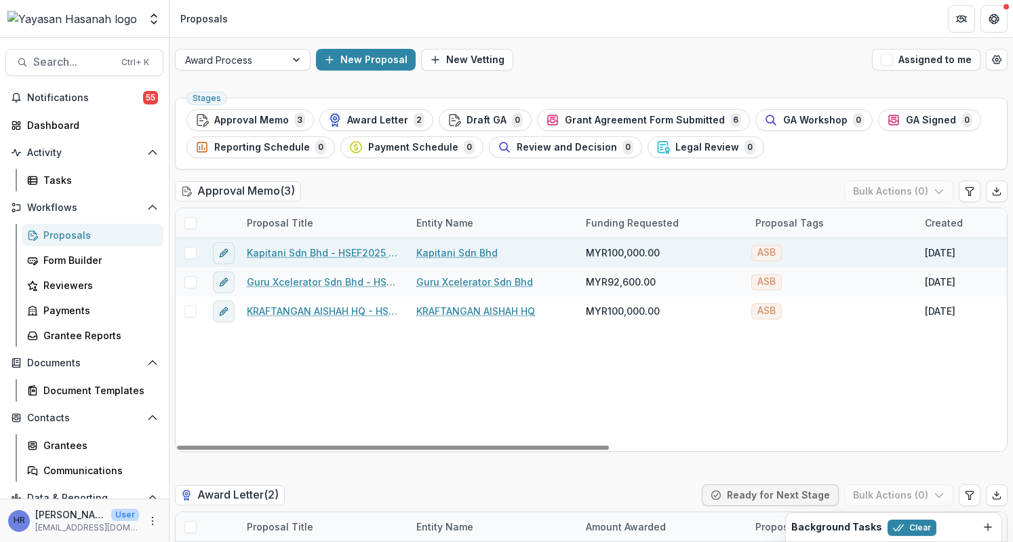
click at [339, 247] on link "Kapitani Sdn Bhd - HSEF2025 - Asia School of Business" at bounding box center [323, 252] width 153 height 14
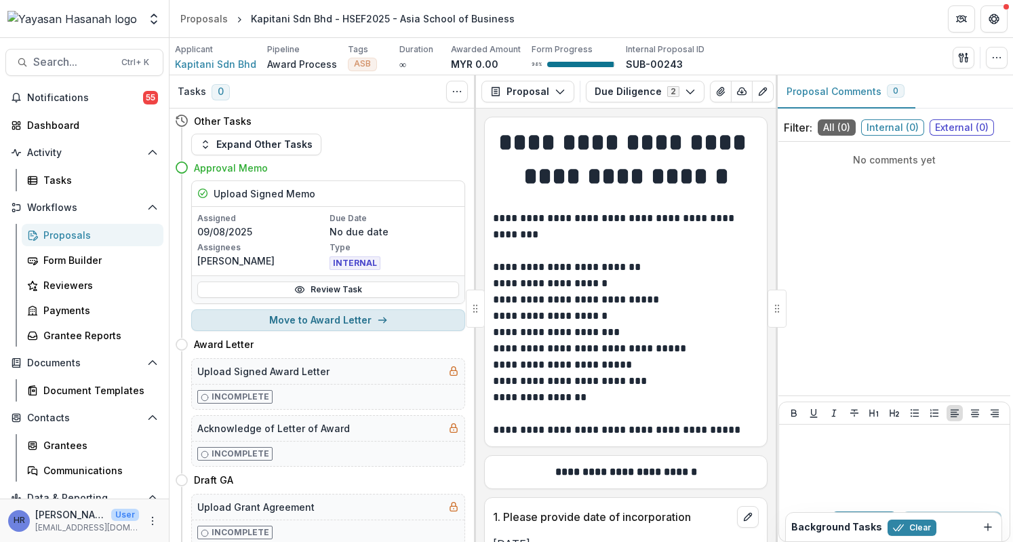
click at [344, 325] on button "Move to Award Letter" at bounding box center [328, 320] width 274 height 22
select select "**********"
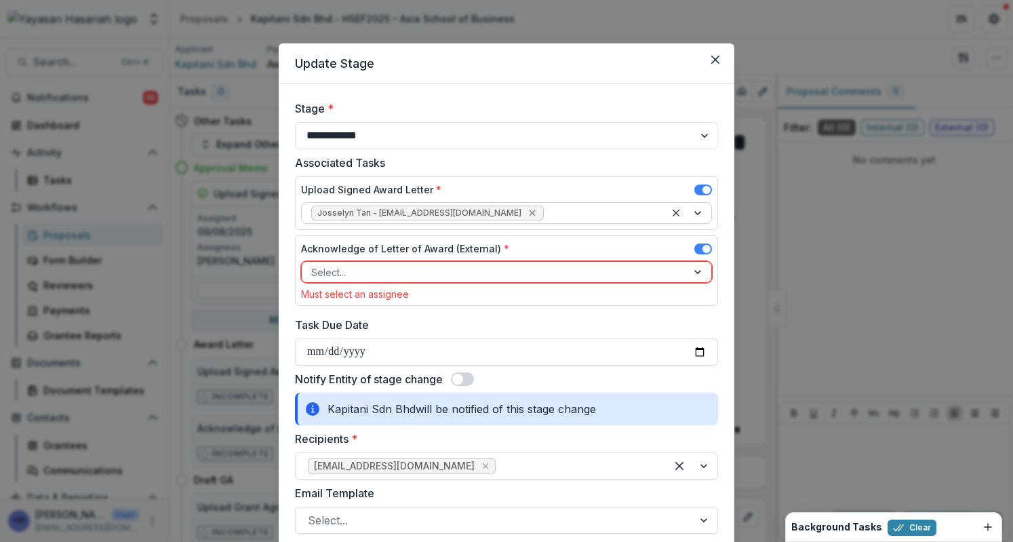
click at [527, 211] on icon "Remove Josselyn Tan - josselyn.tan@hasanah.org.my" at bounding box center [532, 212] width 11 height 11
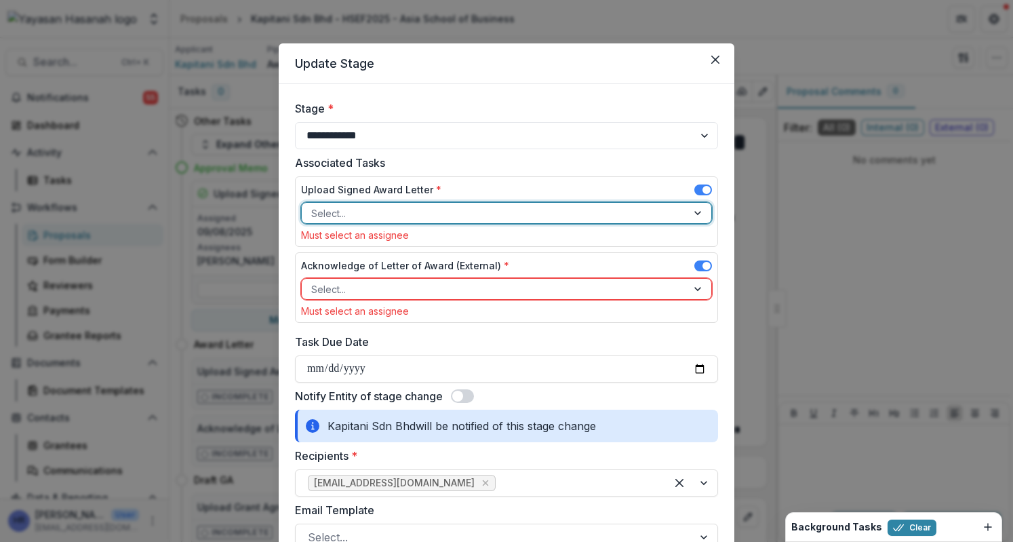
click at [636, 210] on div at bounding box center [494, 213] width 366 height 17
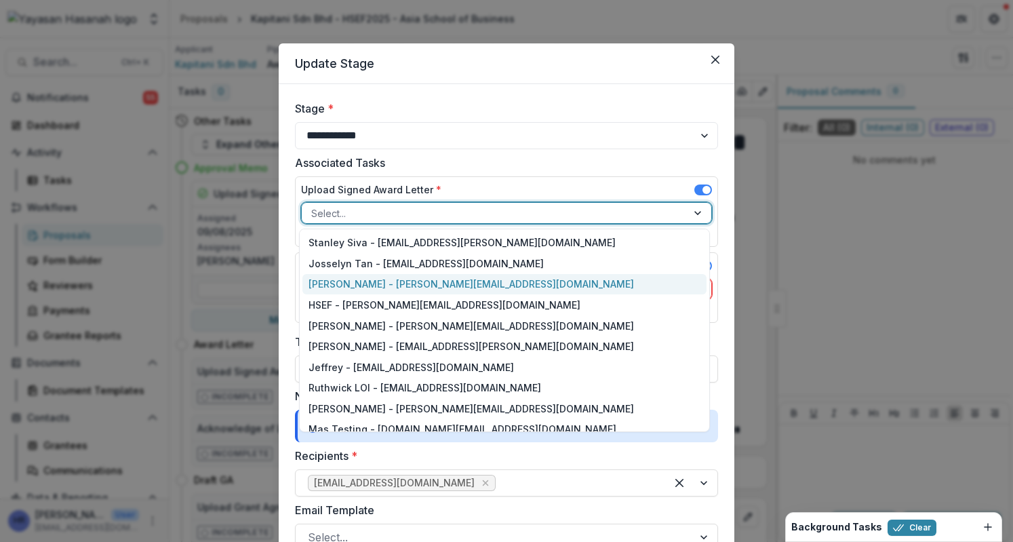
click at [574, 276] on div "[PERSON_NAME] - [PERSON_NAME][EMAIL_ADDRESS][DOMAIN_NAME]" at bounding box center [504, 284] width 405 height 21
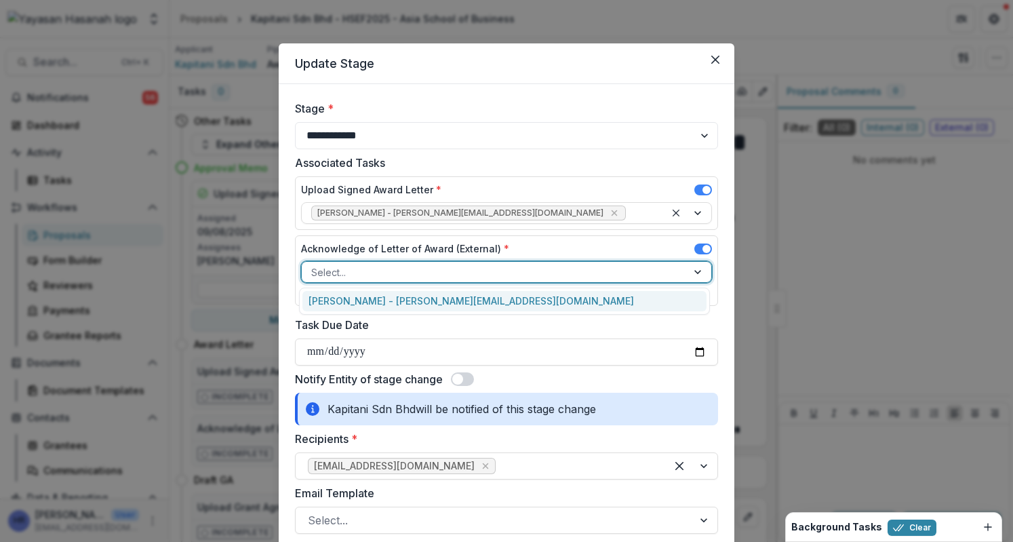
click at [575, 276] on div at bounding box center [494, 272] width 366 height 17
click at [570, 303] on div "[PERSON_NAME] - [PERSON_NAME][EMAIL_ADDRESS][DOMAIN_NAME]" at bounding box center [504, 301] width 405 height 21
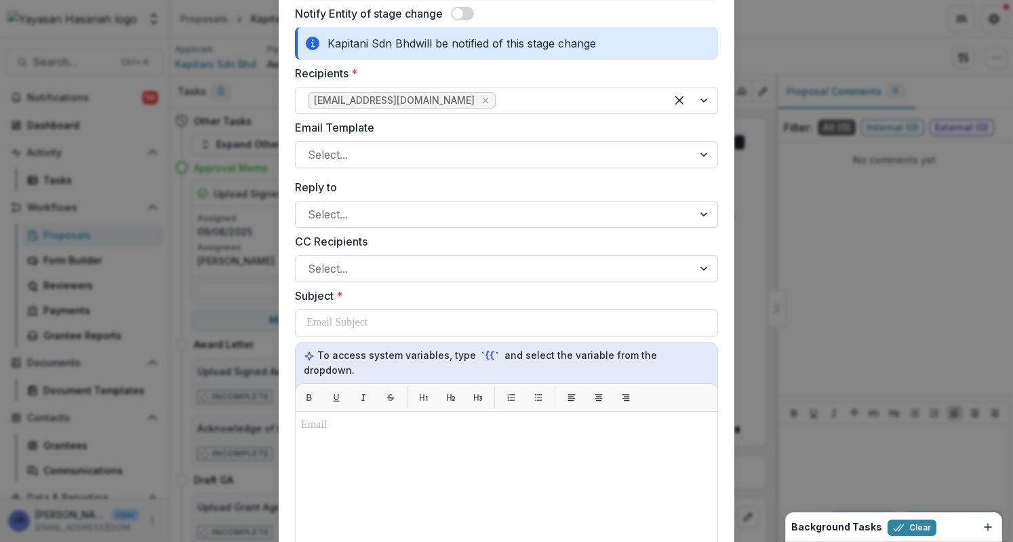
scroll to position [271, 0]
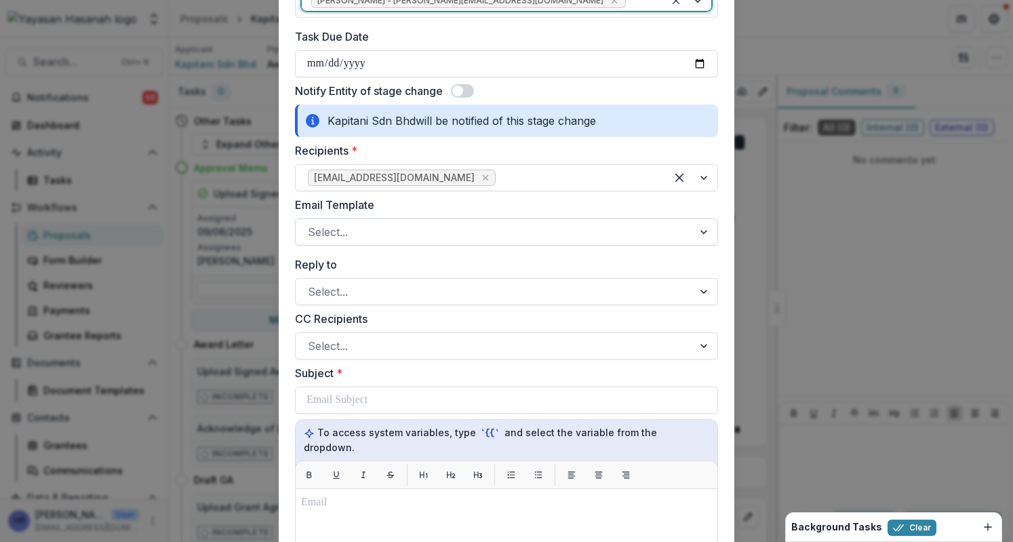
click at [472, 237] on div at bounding box center [494, 231] width 373 height 19
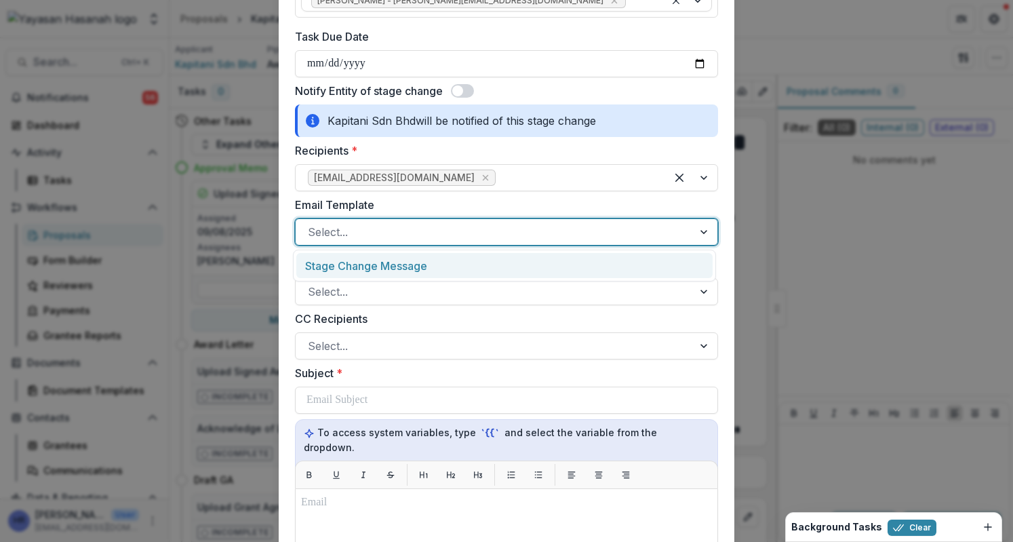
click at [458, 262] on div "Stage Change Message" at bounding box center [504, 265] width 416 height 25
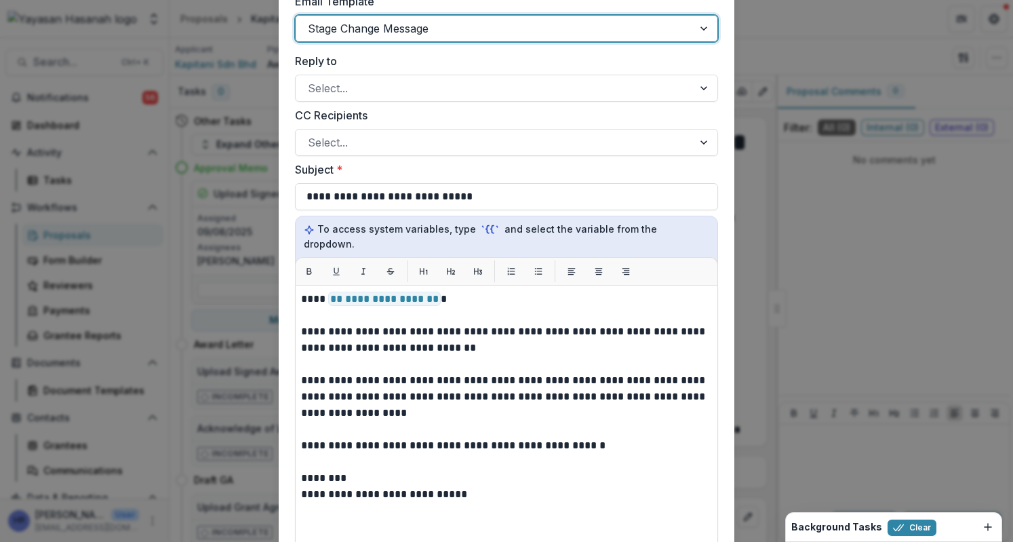
scroll to position [790, 0]
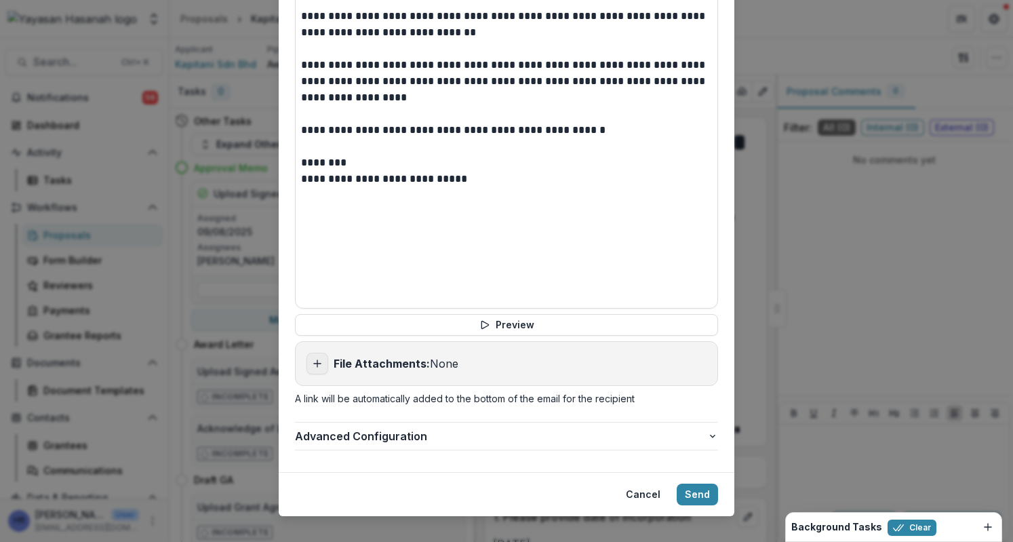
click at [312, 358] on icon "Add attachment" at bounding box center [317, 363] width 11 height 11
type input "**********"
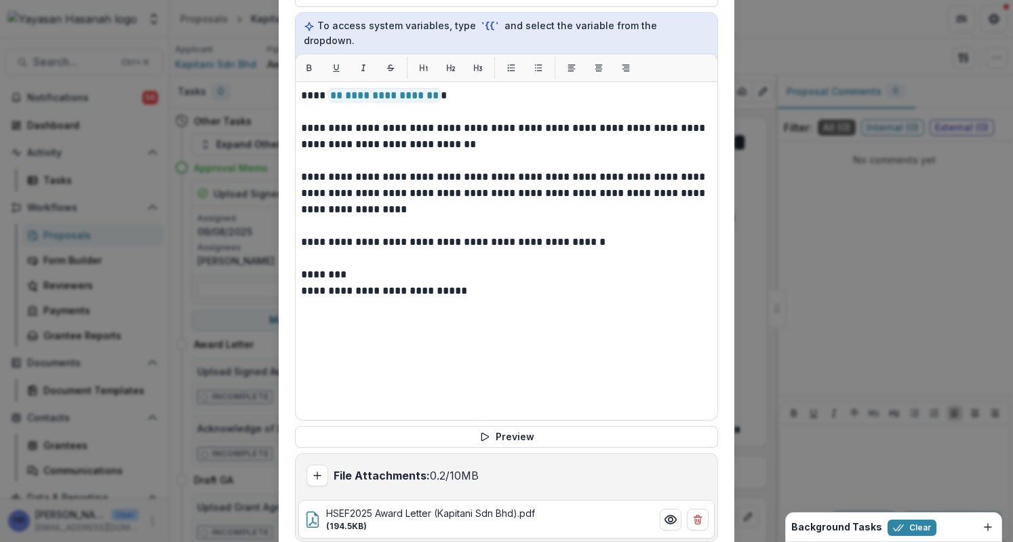
scroll to position [833, 0]
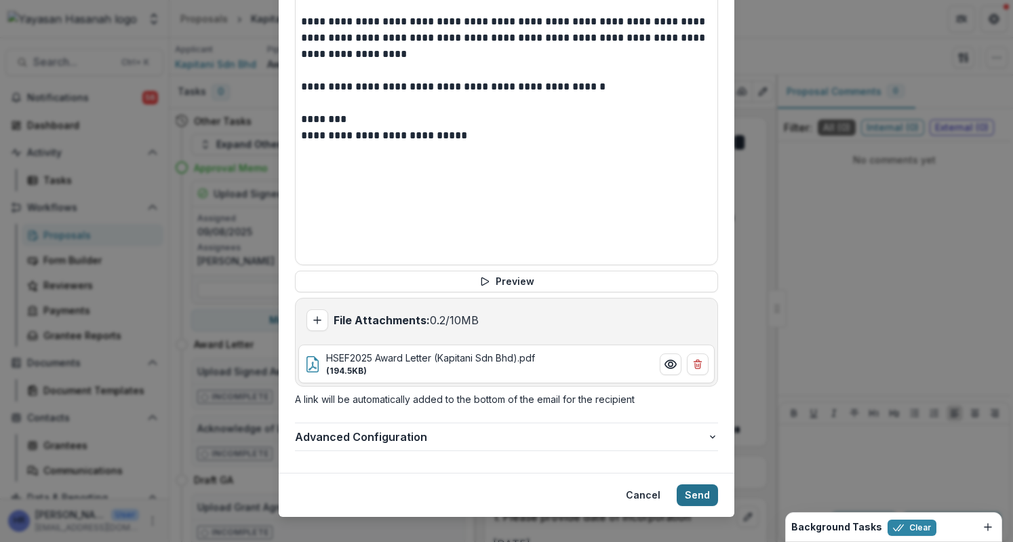
click at [696, 485] on button "Send" at bounding box center [697, 495] width 41 height 22
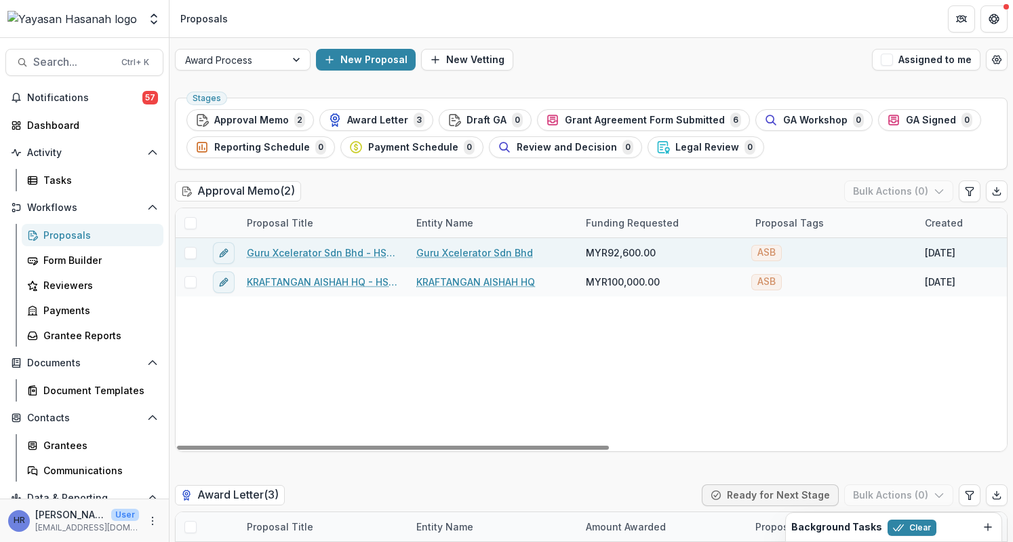
click at [325, 253] on link "Guru Xcelerator Sdn Bhd - HSEF2025 - Asia School of Business" at bounding box center [323, 252] width 153 height 14
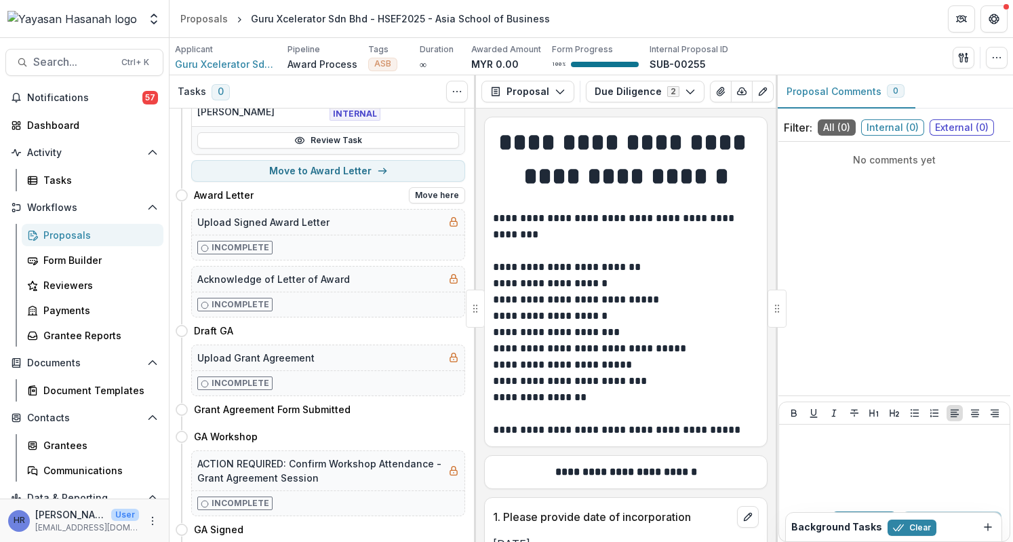
scroll to position [143, 0]
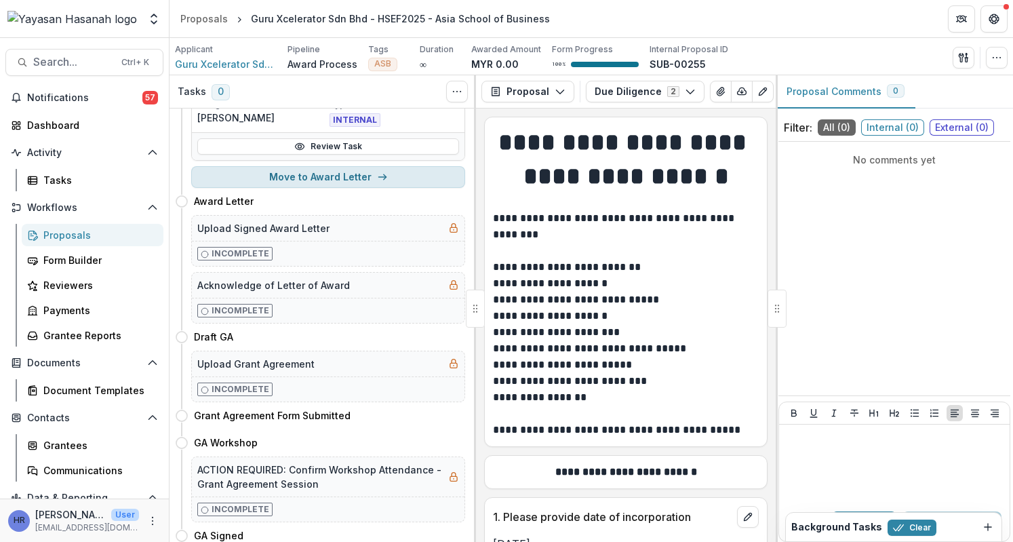
click at [344, 176] on button "Move to Award Letter" at bounding box center [328, 177] width 274 height 22
select select "**********"
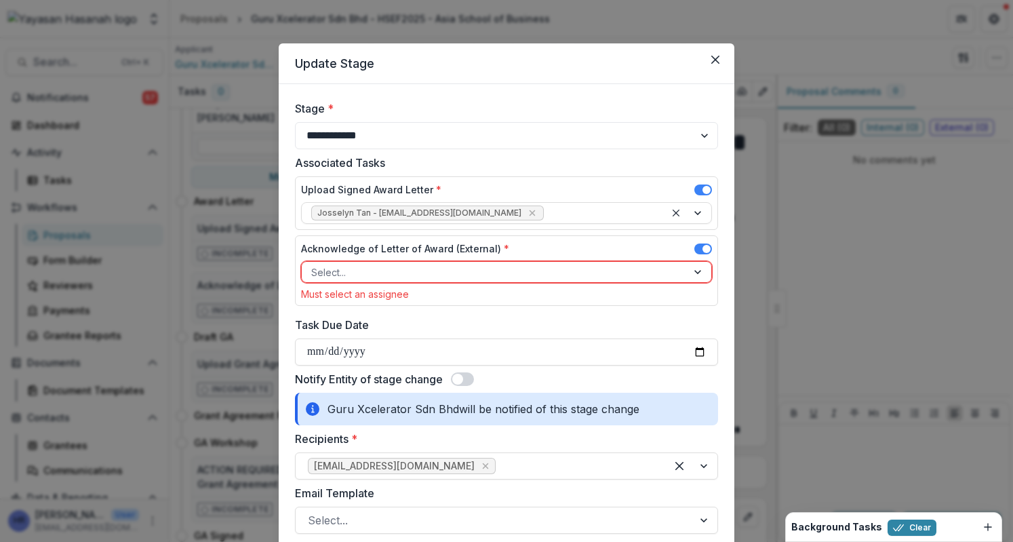
click at [517, 264] on div at bounding box center [494, 272] width 366 height 17
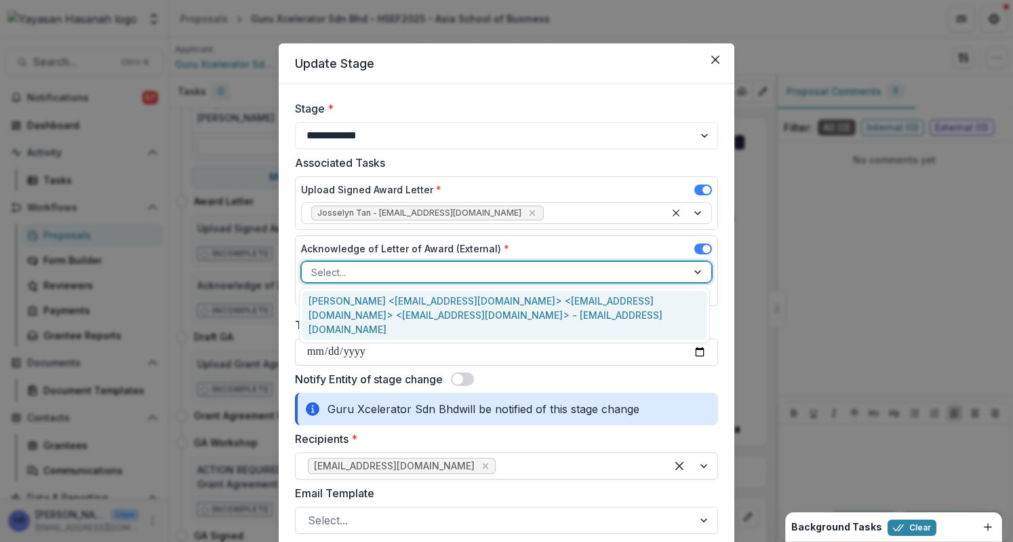
click at [504, 313] on div "[PERSON_NAME] <[EMAIL_ADDRESS][DOMAIN_NAME]> <[EMAIL_ADDRESS][DOMAIN_NAME]> <[E…" at bounding box center [504, 315] width 405 height 49
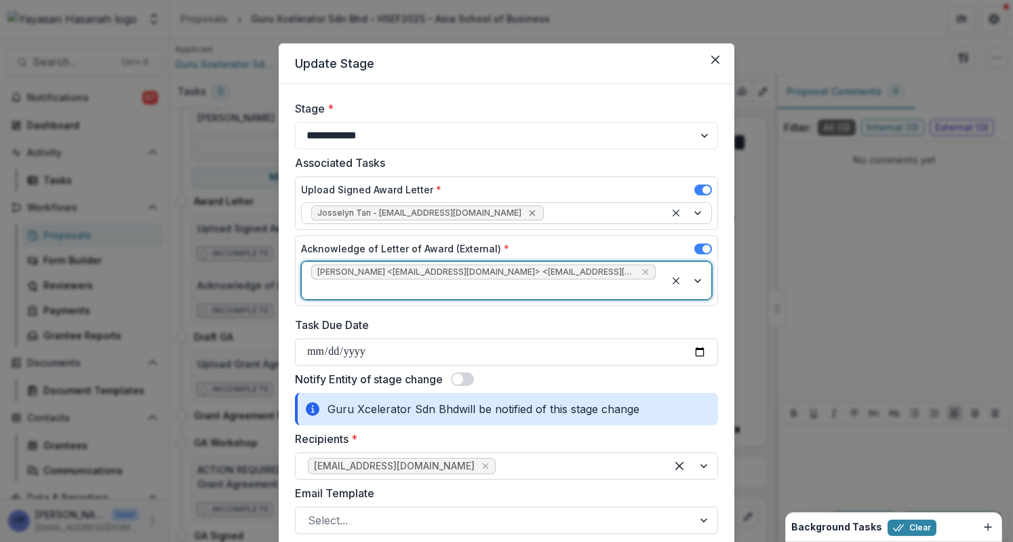
click at [527, 211] on icon "Remove Josselyn Tan - josselyn.tan@hasanah.org.my" at bounding box center [532, 212] width 11 height 11
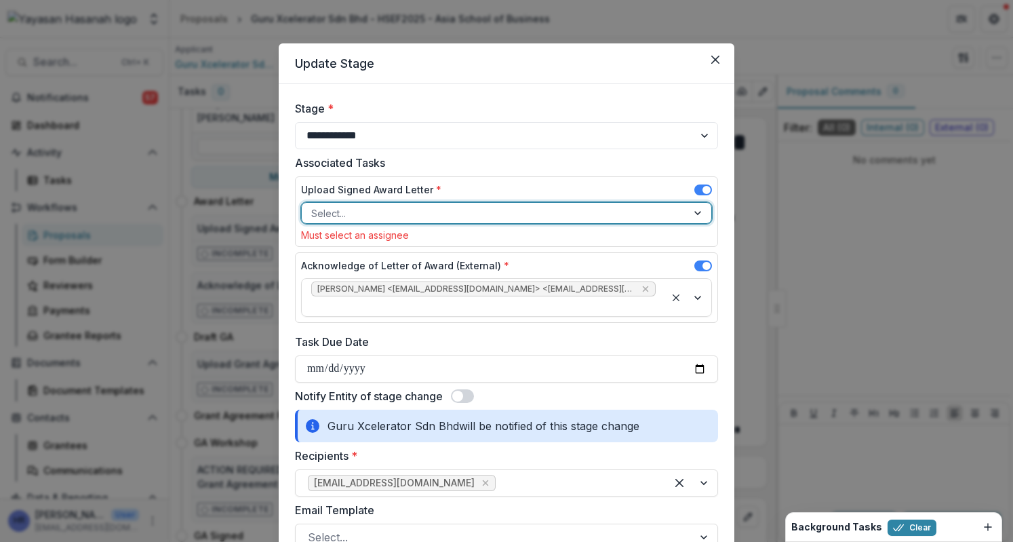
click at [499, 212] on div at bounding box center [494, 213] width 366 height 17
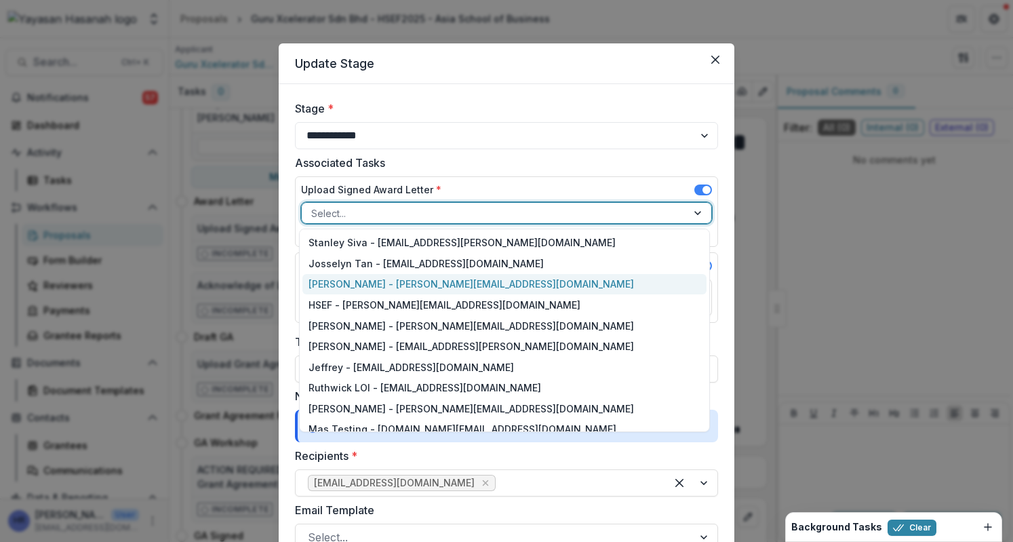
click at [490, 278] on div "[PERSON_NAME] - [PERSON_NAME][EMAIL_ADDRESS][DOMAIN_NAME]" at bounding box center [504, 284] width 405 height 21
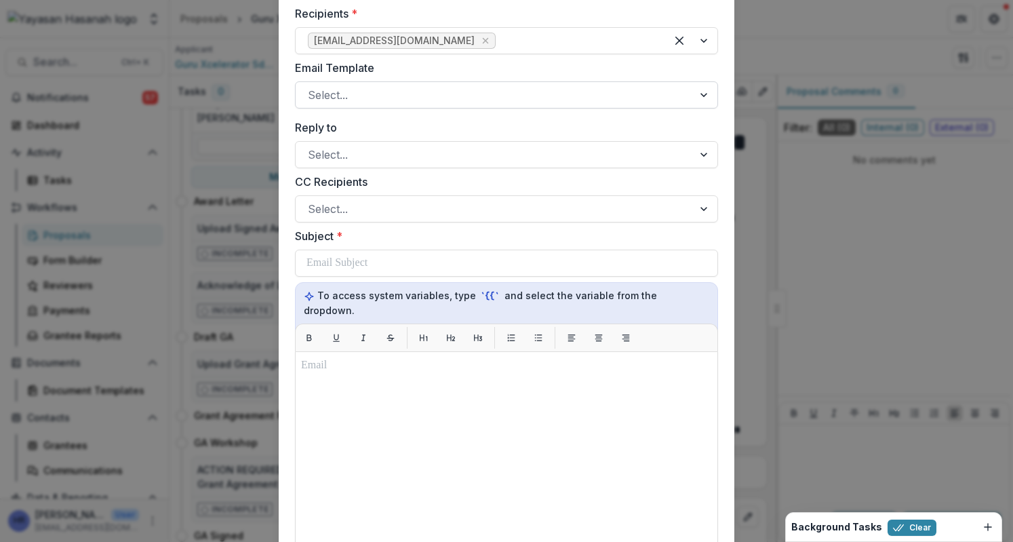
scroll to position [407, 0]
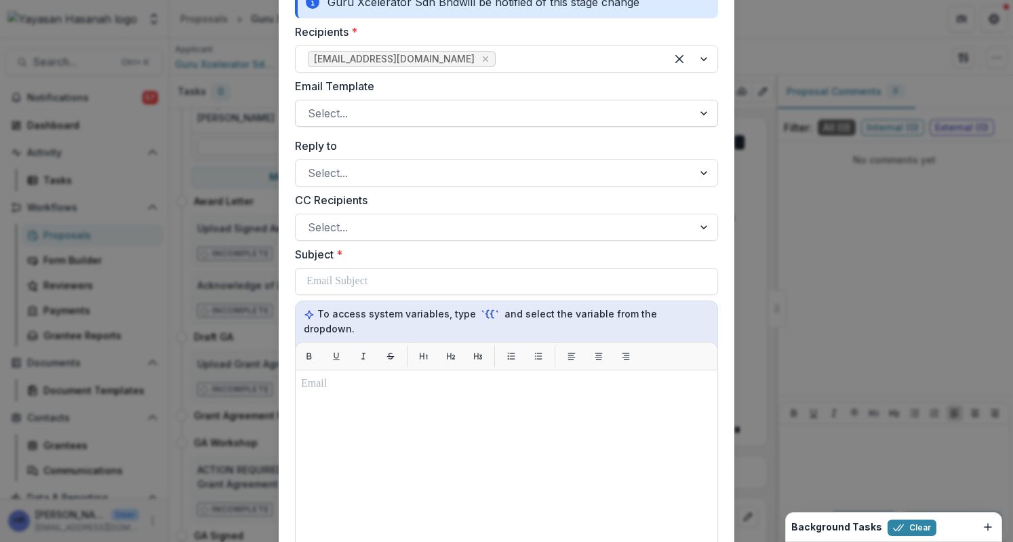
click at [412, 123] on div "Select..." at bounding box center [506, 113] width 423 height 27
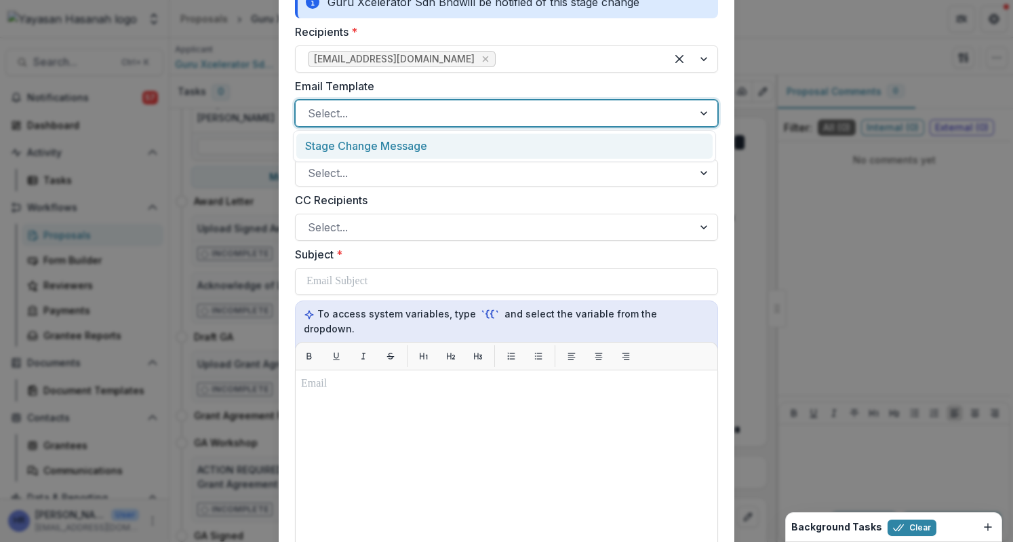
click at [410, 144] on div "Stage Change Message" at bounding box center [504, 146] width 416 height 25
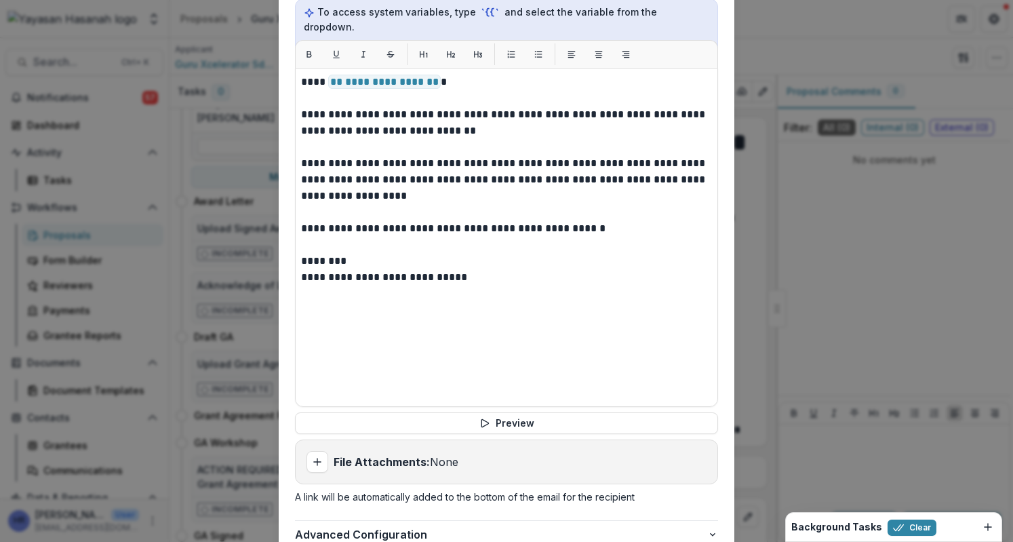
scroll to position [806, 0]
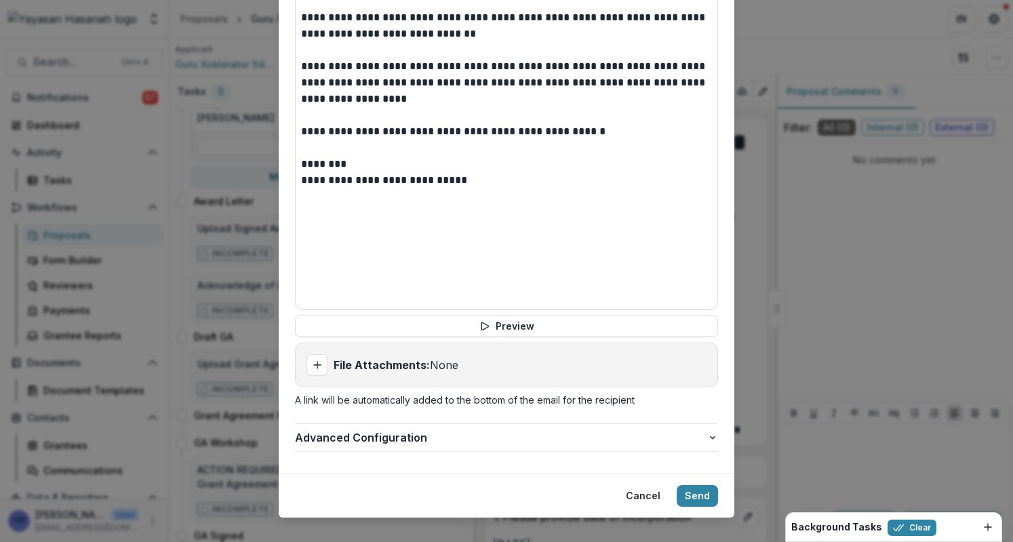
click at [376, 358] on strong "File Attachments:" at bounding box center [382, 365] width 96 height 14
click at [312, 359] on icon "Add attachment" at bounding box center [317, 364] width 11 height 11
type input "**********"
click at [312, 359] on icon "Add attachment" at bounding box center [317, 364] width 11 height 11
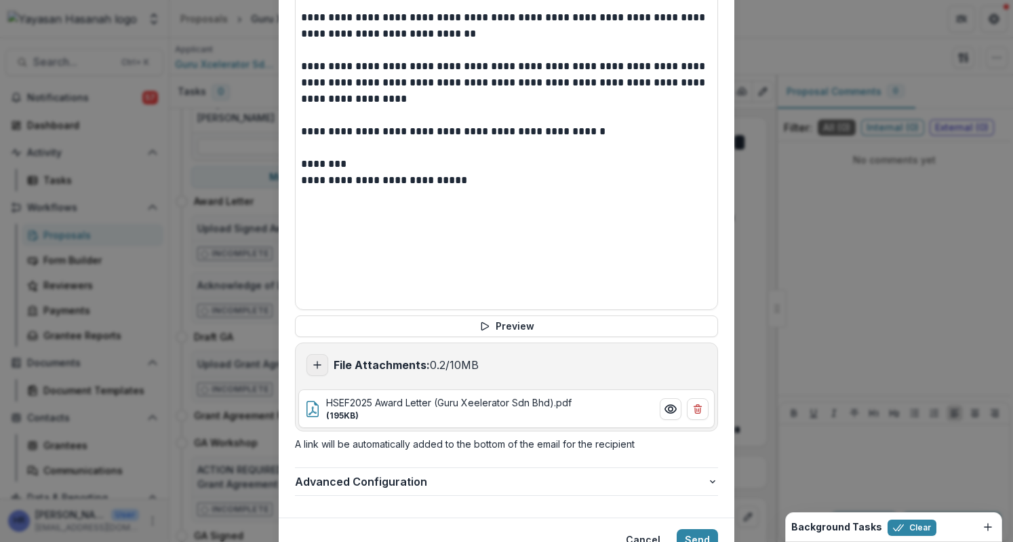
type input "**********"
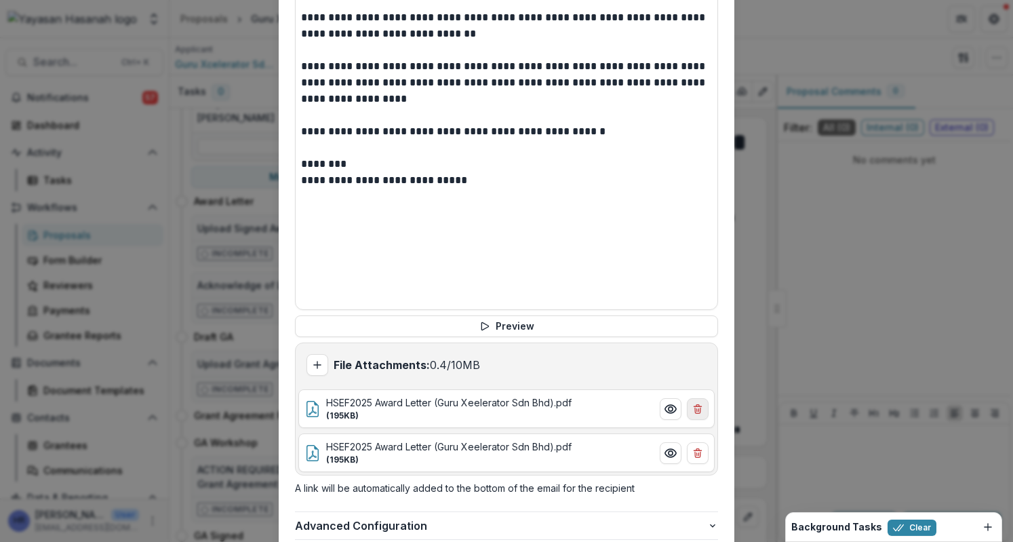
click at [697, 403] on icon "Remove file attachment" at bounding box center [697, 408] width 11 height 11
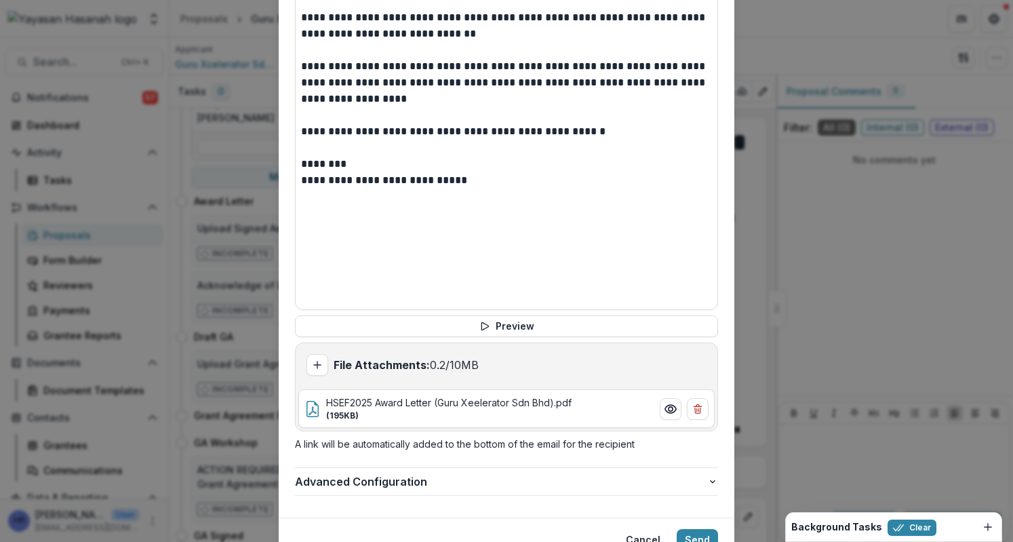
scroll to position [850, 0]
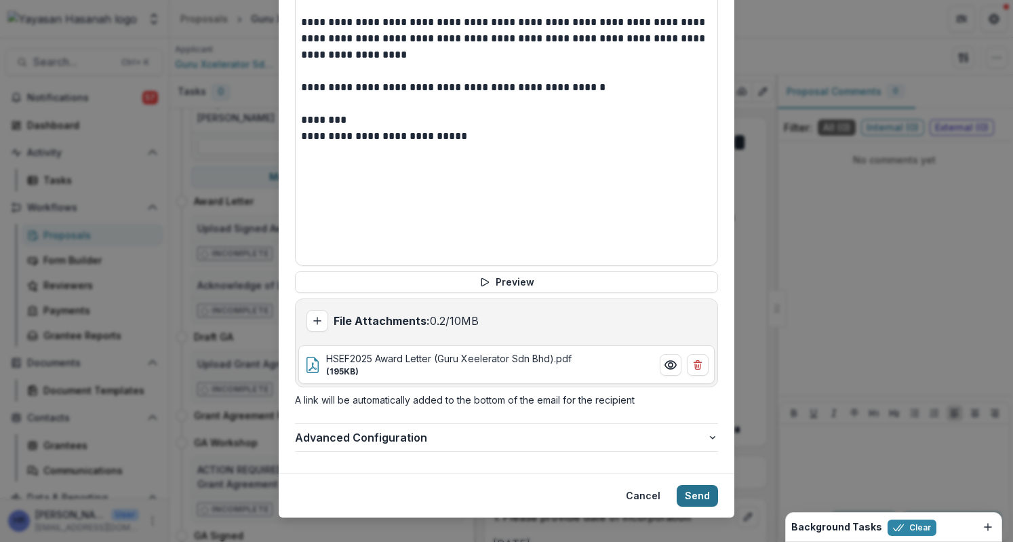
click at [690, 485] on button "Send" at bounding box center [697, 496] width 41 height 22
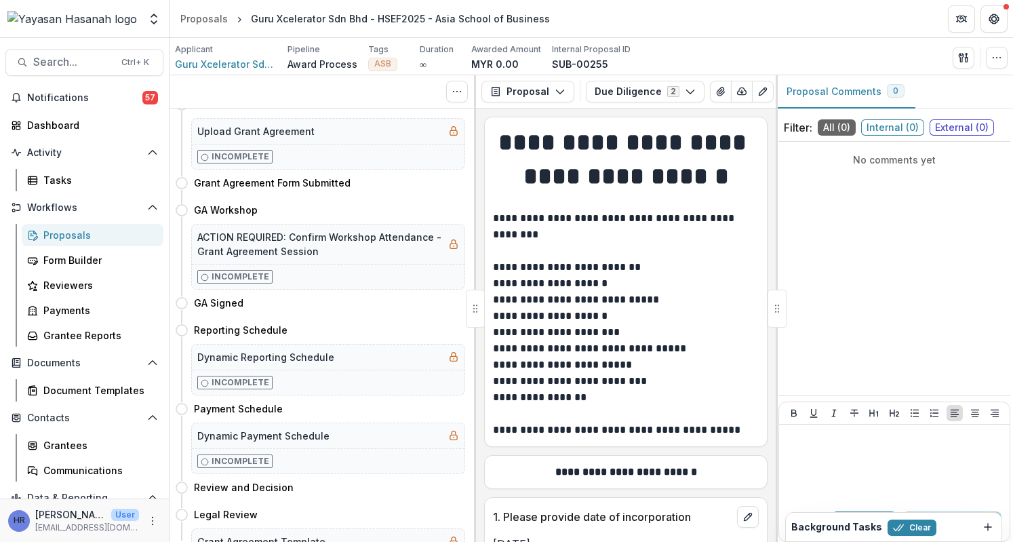
scroll to position [0, 0]
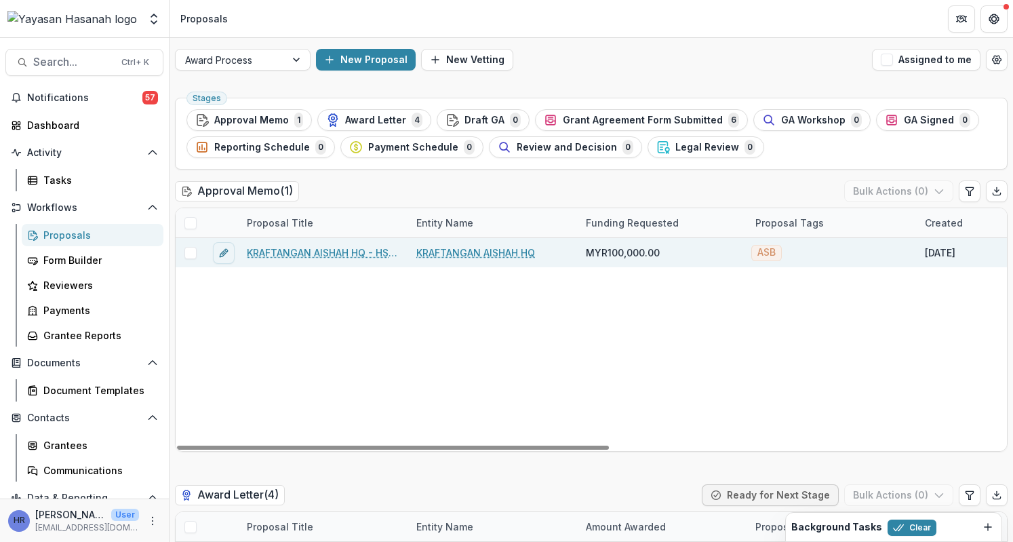
click at [335, 254] on link "KRAFTANGAN AISHAH HQ - HSEF2025 - Asia School of Business" at bounding box center [323, 252] width 153 height 14
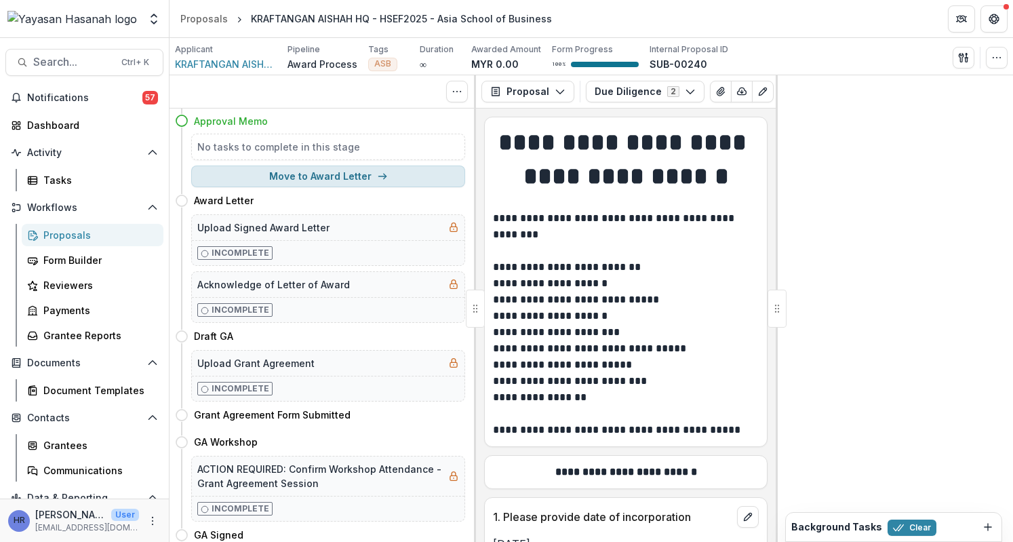
click at [304, 178] on button "Move to Award Letter" at bounding box center [328, 176] width 274 height 22
select select "**********"
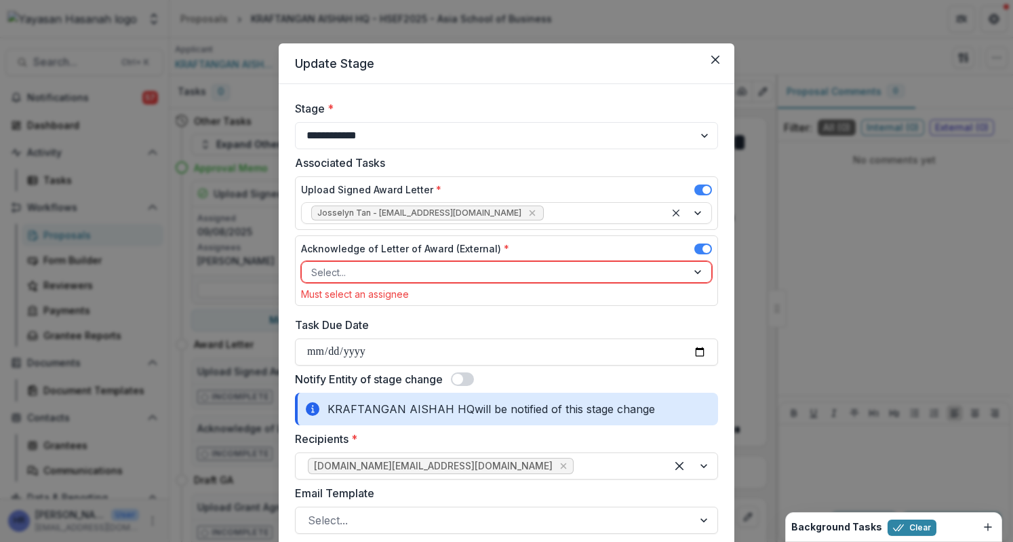
click at [463, 264] on div at bounding box center [494, 272] width 366 height 17
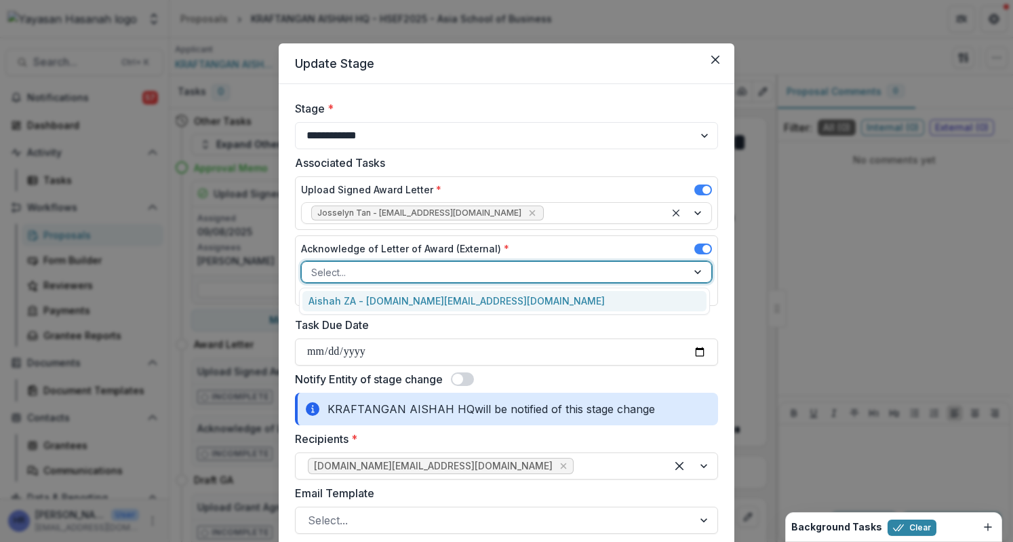
drag, startPoint x: 462, startPoint y: 296, endPoint x: 467, endPoint y: 304, distance: 9.2
click at [462, 296] on div "Aishah ZA - [DOMAIN_NAME][EMAIL_ADDRESS][DOMAIN_NAME]" at bounding box center [504, 301] width 405 height 21
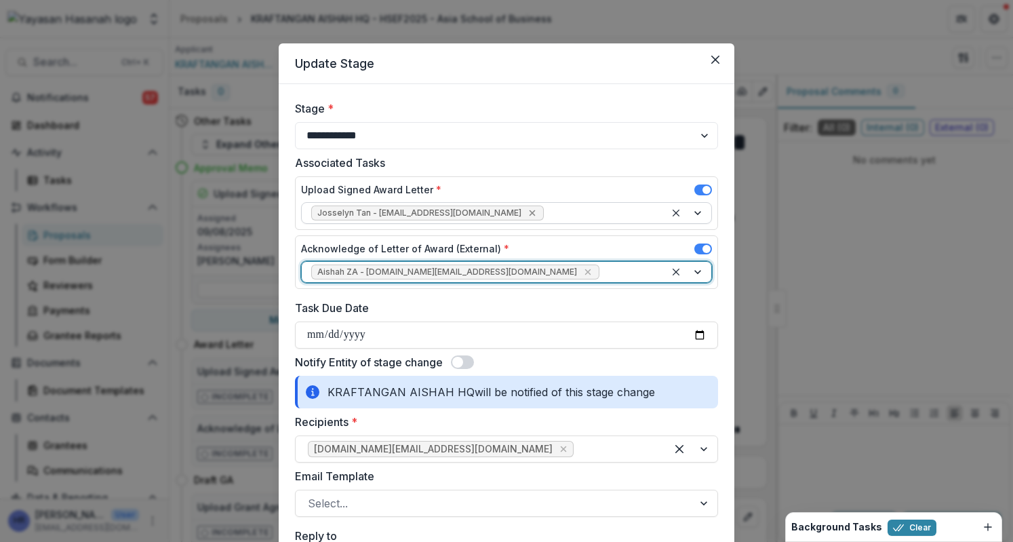
click at [527, 207] on icon "Remove Josselyn Tan - josselyn.tan@hasanah.org.my" at bounding box center [532, 212] width 11 height 11
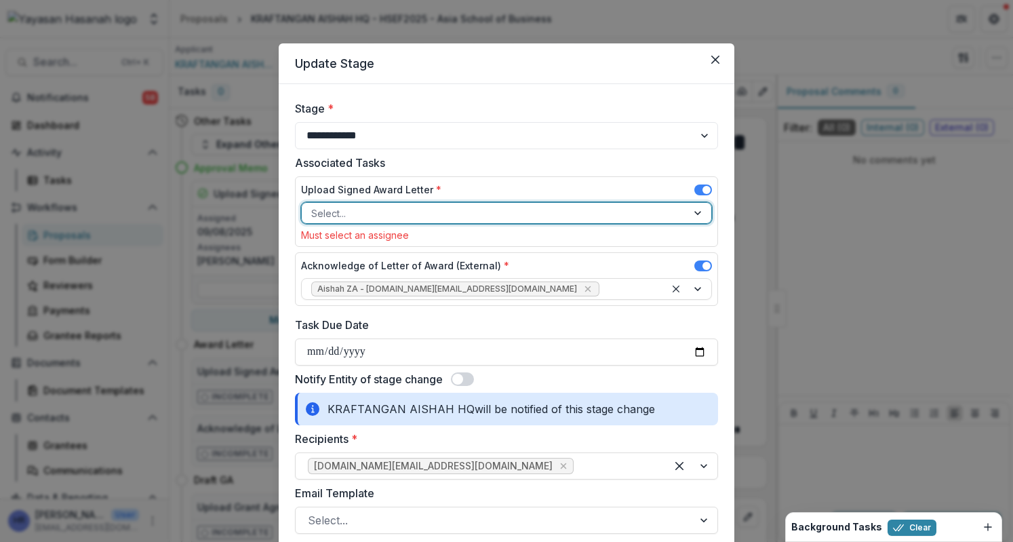
click at [488, 210] on div at bounding box center [494, 213] width 366 height 17
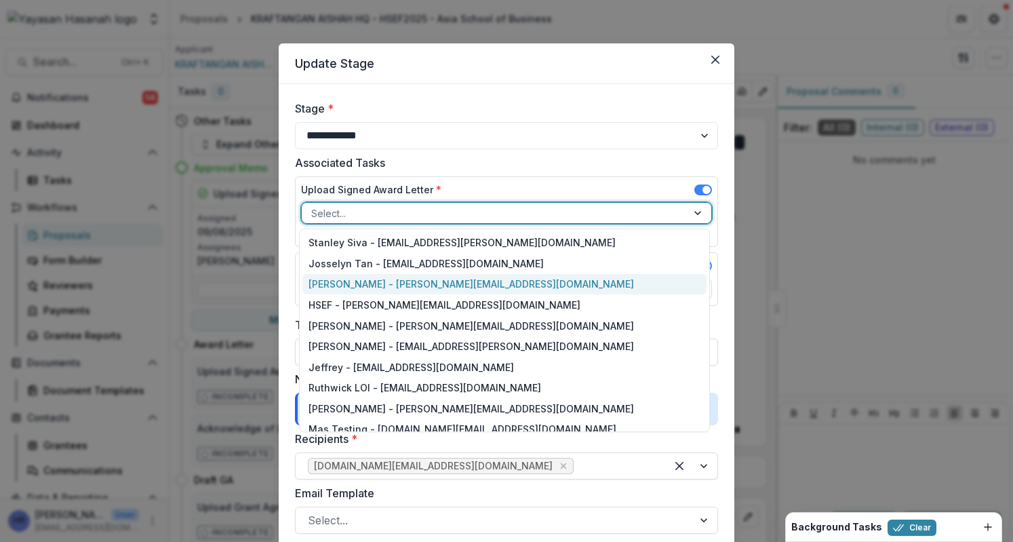
click at [484, 279] on div "[PERSON_NAME] - [PERSON_NAME][EMAIL_ADDRESS][DOMAIN_NAME]" at bounding box center [504, 284] width 405 height 21
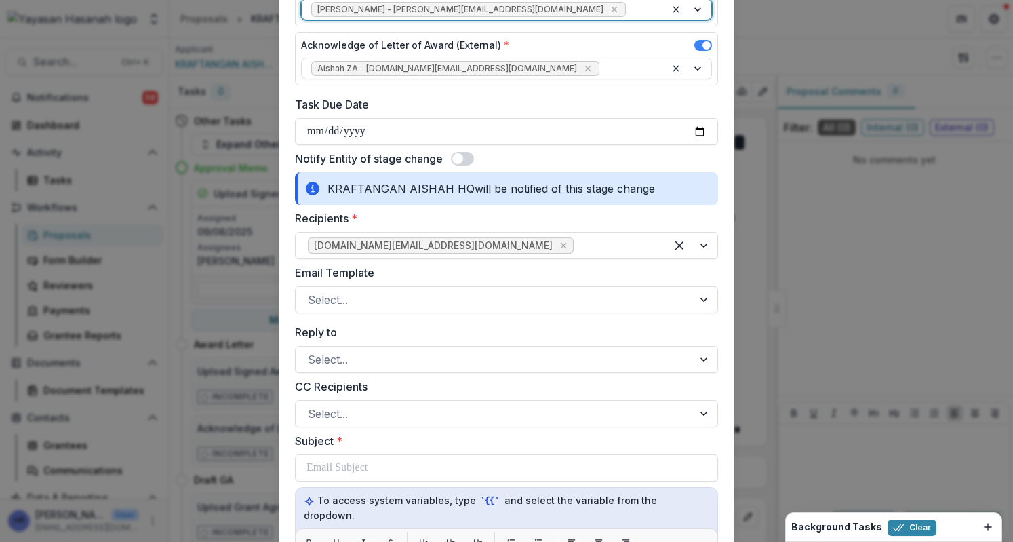
scroll to position [339, 0]
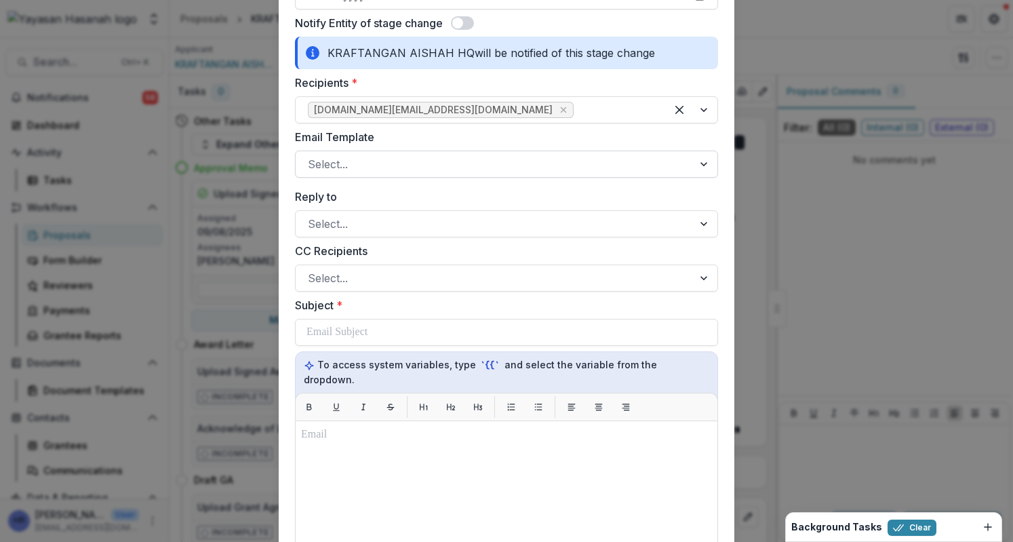
click at [500, 162] on div at bounding box center [494, 164] width 373 height 19
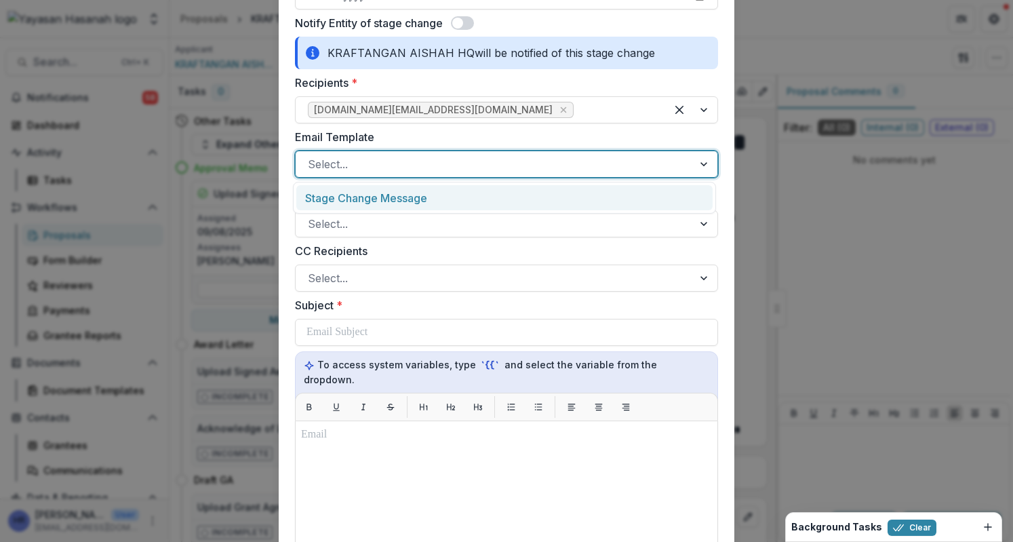
click at [499, 197] on div "Stage Change Message" at bounding box center [504, 197] width 416 height 25
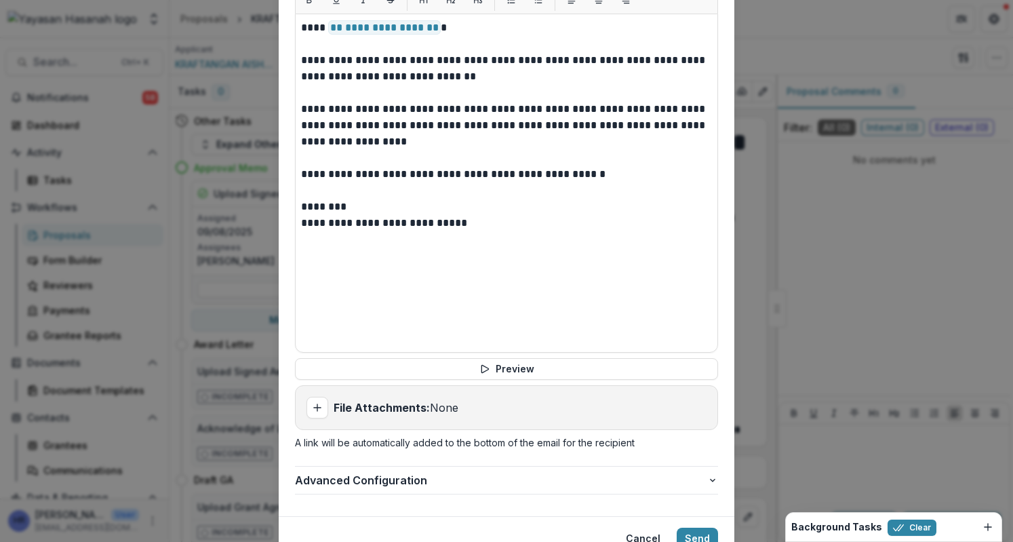
scroll to position [790, 0]
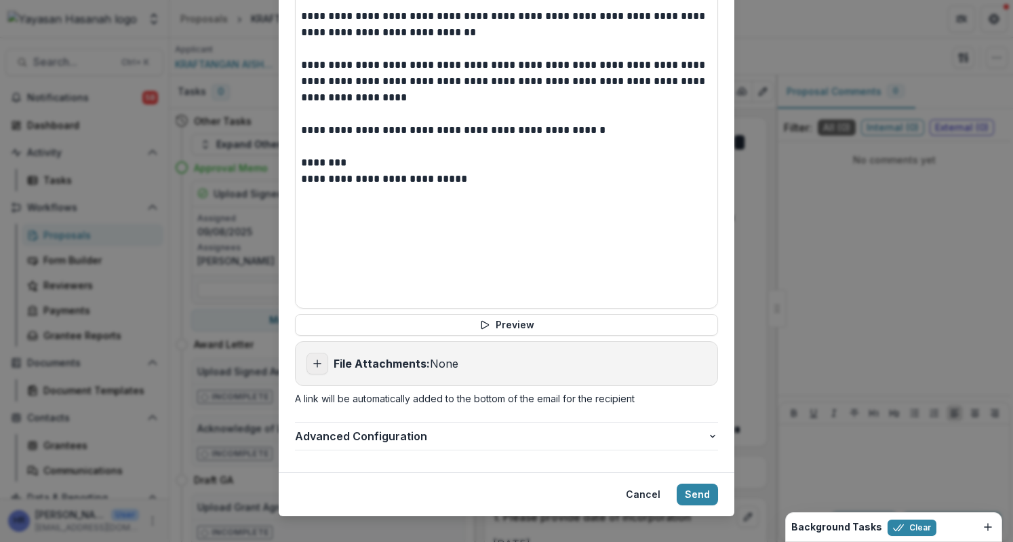
click at [308, 353] on button "Add attachment" at bounding box center [317, 364] width 22 height 22
type input "**********"
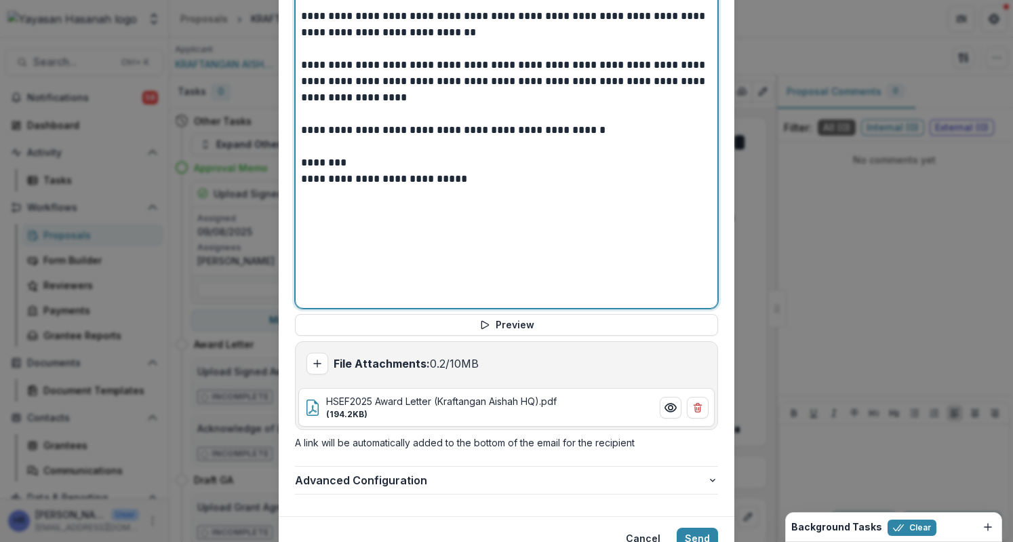
click at [633, 207] on div "**********" at bounding box center [506, 139] width 411 height 327
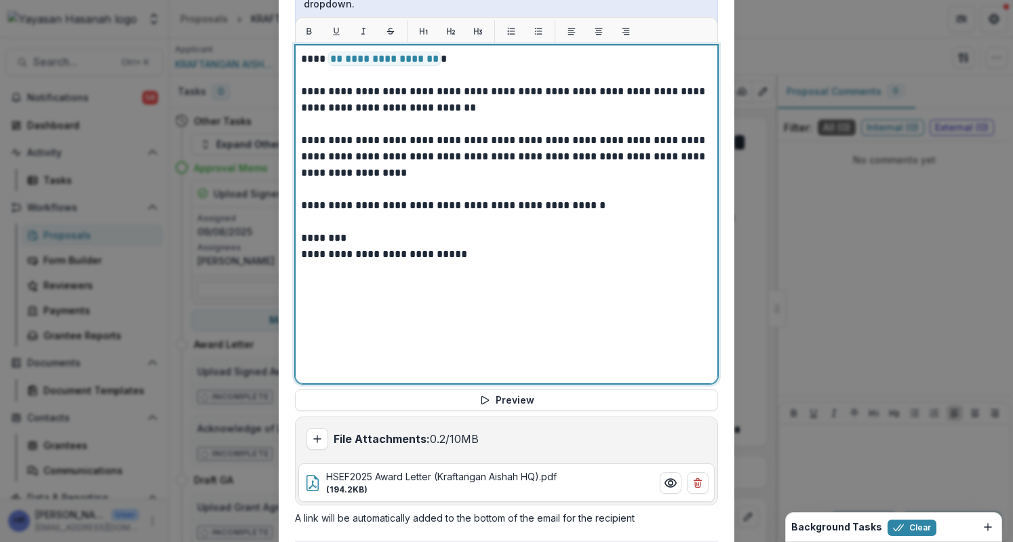
scroll to position [833, 0]
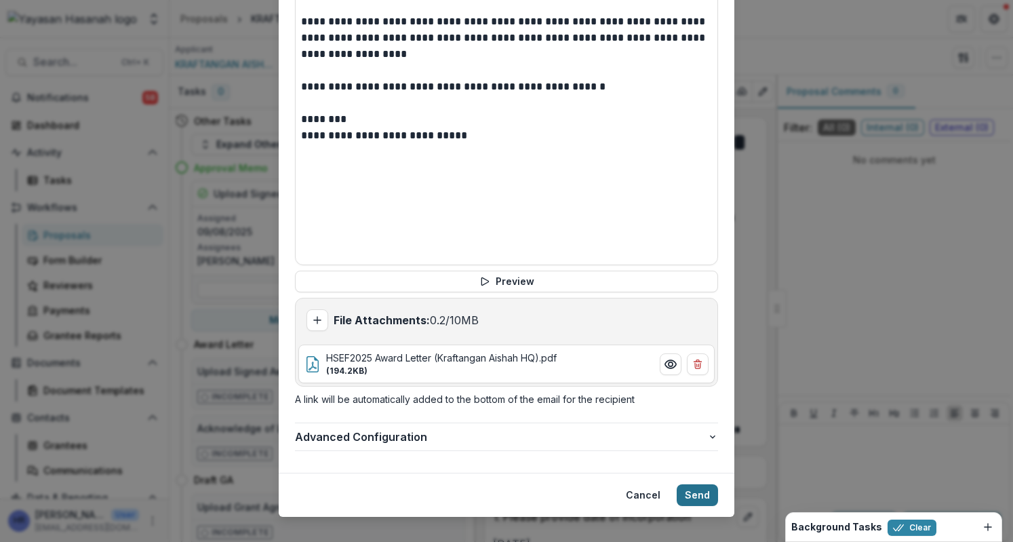
click at [707, 484] on button "Send" at bounding box center [697, 495] width 41 height 22
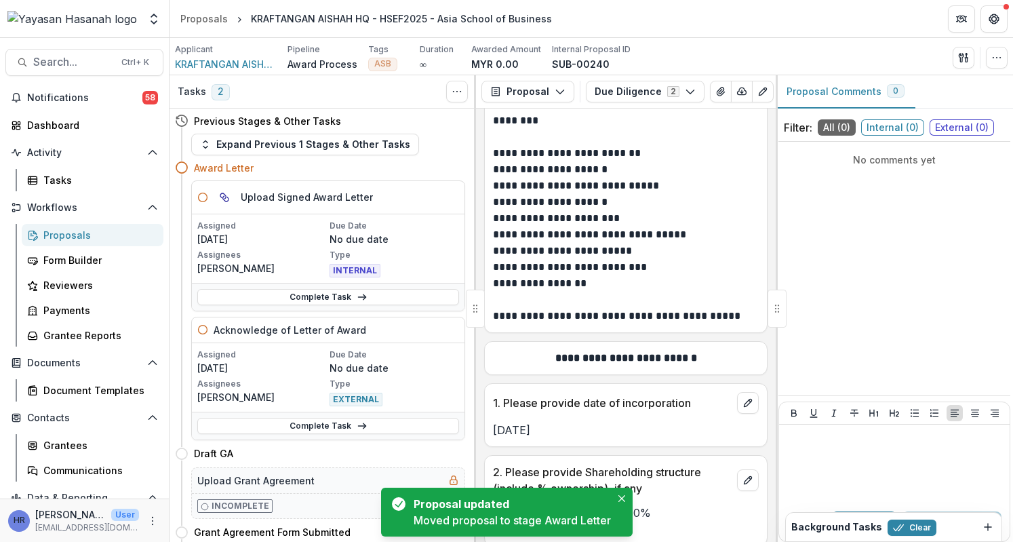
scroll to position [136, 0]
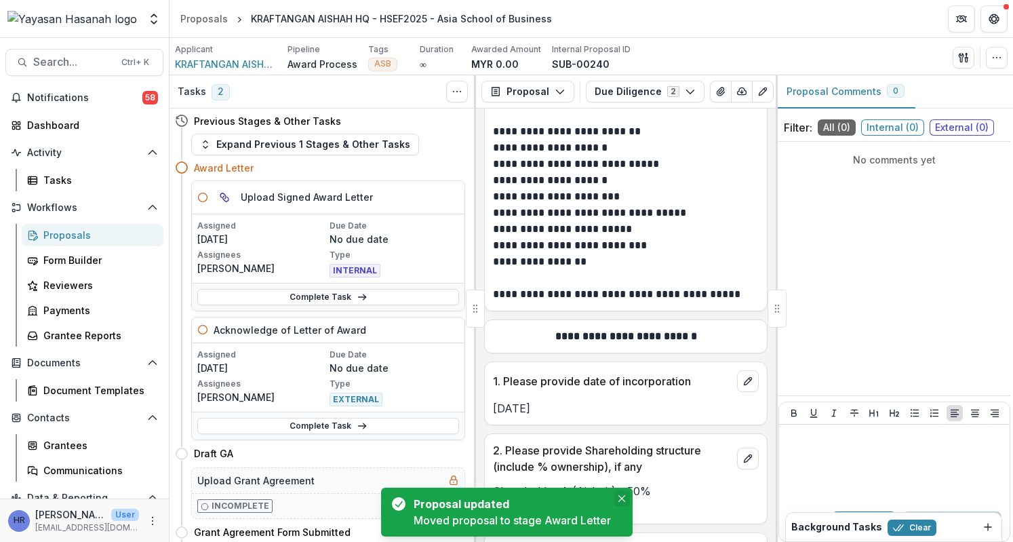
drag, startPoint x: 629, startPoint y: 500, endPoint x: 621, endPoint y: 500, distance: 7.5
click at [628, 500] on button "Close" at bounding box center [622, 498] width 16 height 16
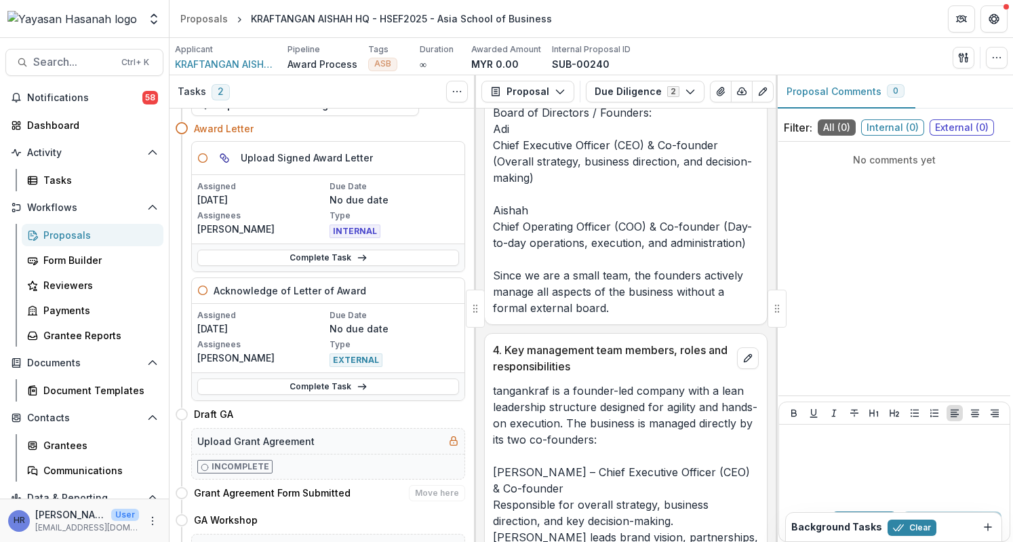
scroll to position [0, 0]
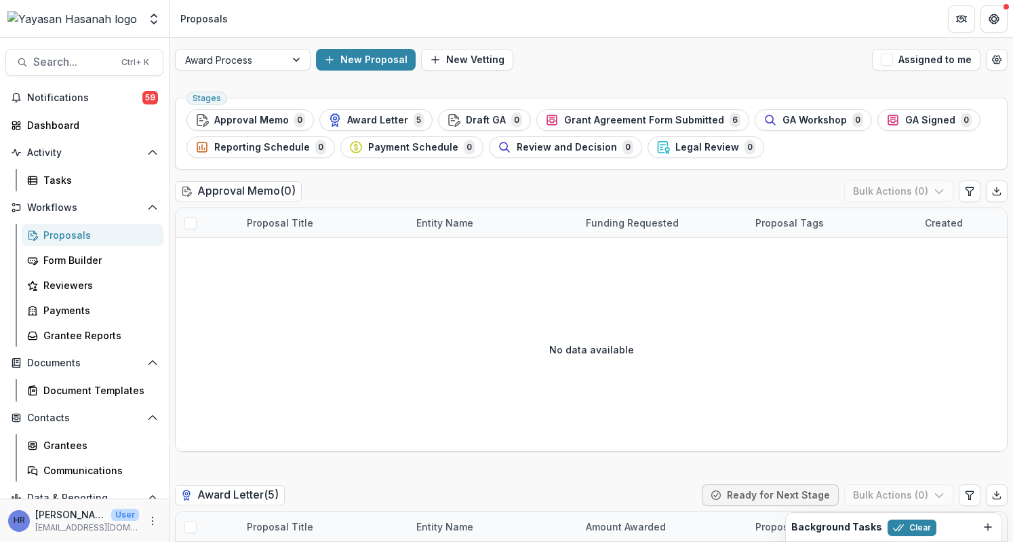
click at [107, 242] on link "Proposals" at bounding box center [93, 235] width 142 height 22
